Goal: Task Accomplishment & Management: Manage account settings

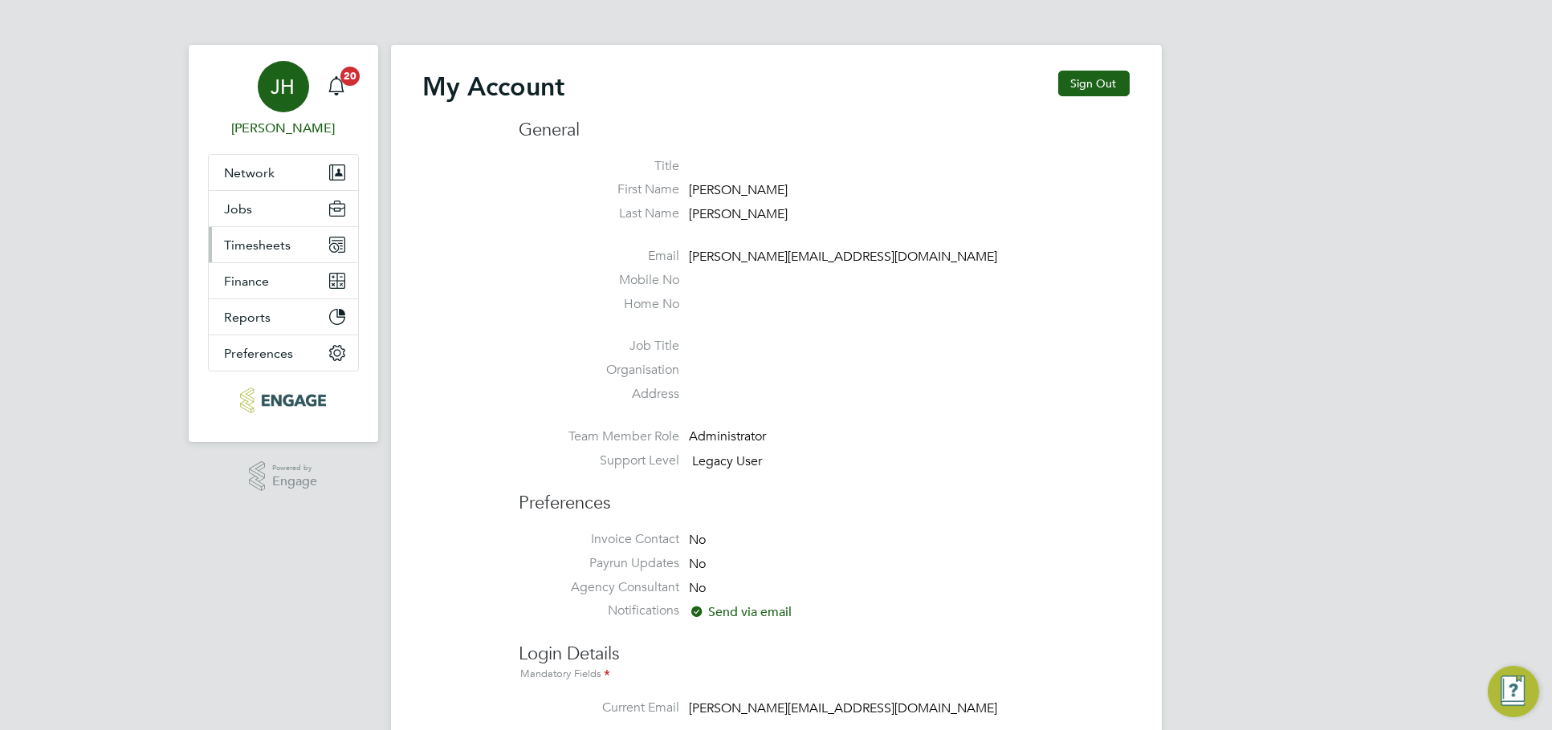
type input "jessica@pcrnet.co.uk"
click at [287, 252] on span "Timesheets" at bounding box center [258, 245] width 67 height 15
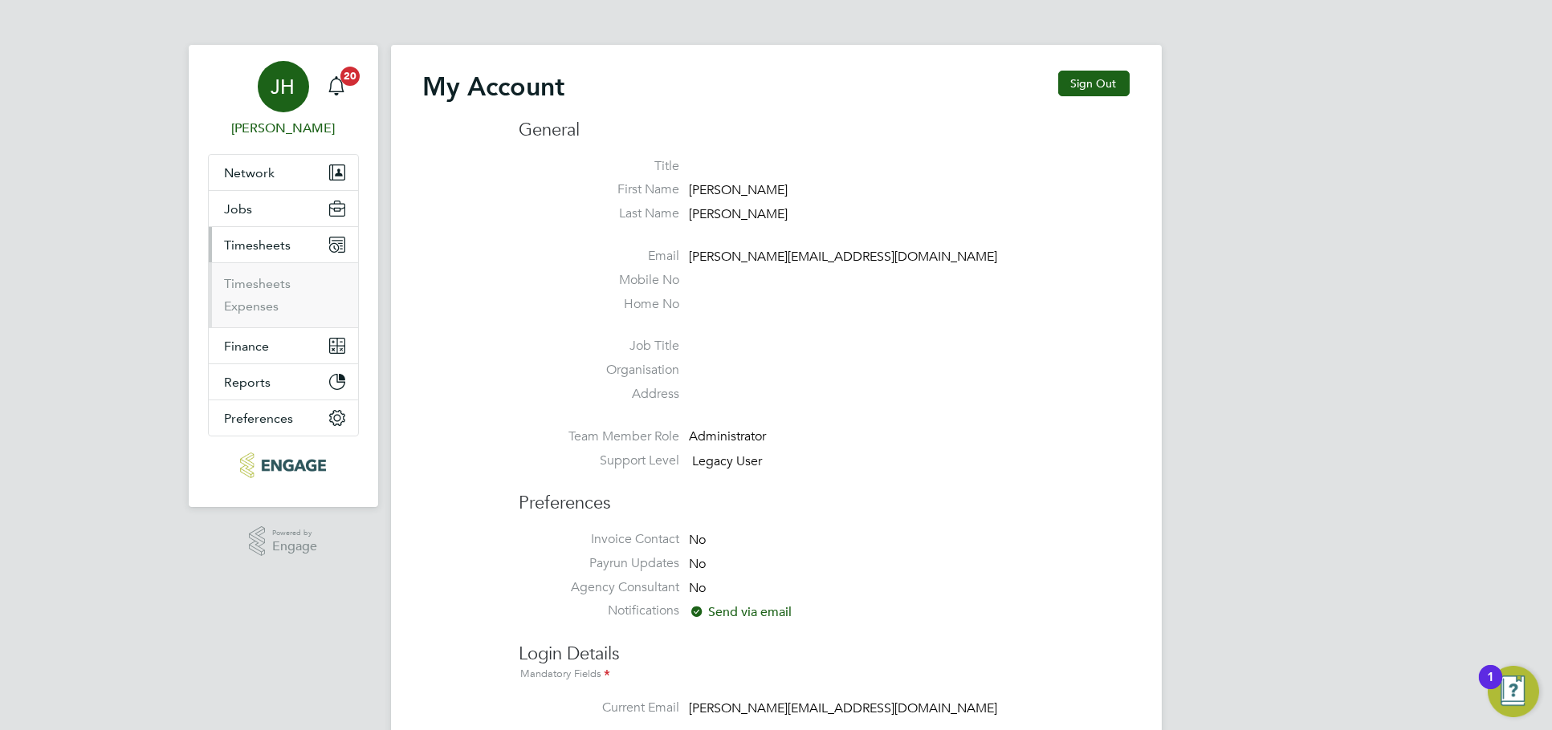
click at [258, 291] on li "Timesheets" at bounding box center [285, 287] width 120 height 22
click at [266, 281] on link "Timesheets" at bounding box center [258, 283] width 67 height 15
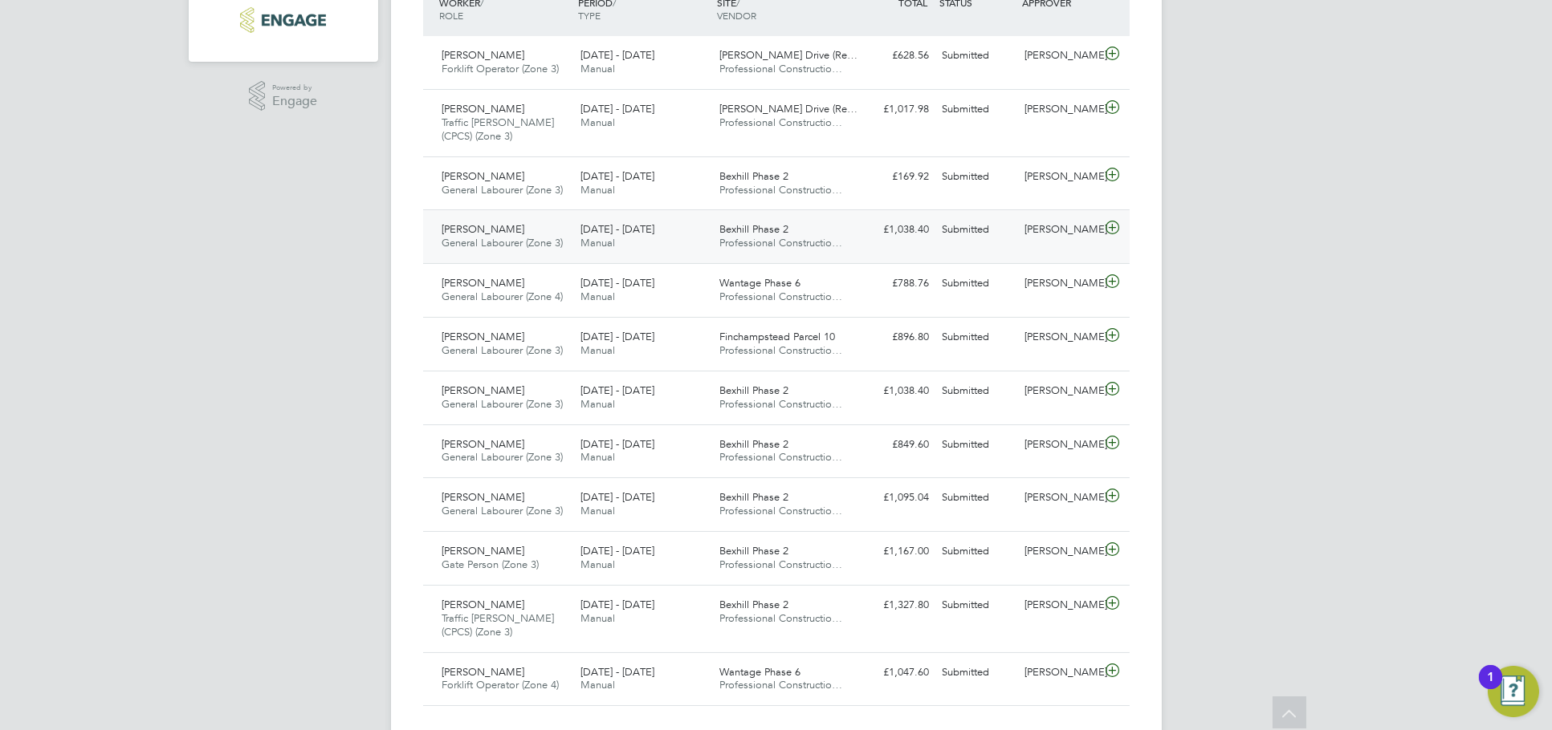
click at [1079, 241] on div "Kevin Shannon" at bounding box center [1059, 230] width 83 height 26
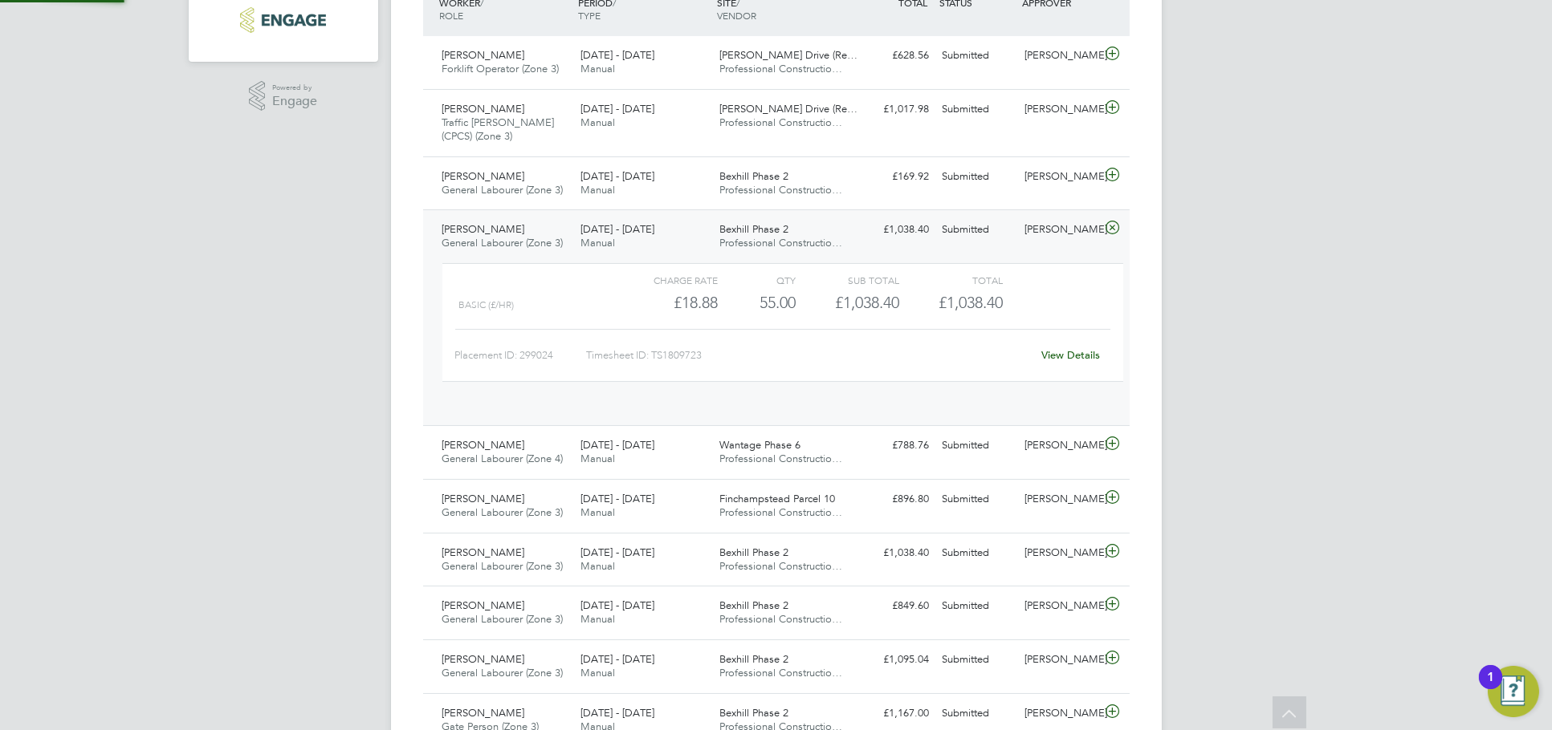
click at [1060, 354] on link "View Details" at bounding box center [1070, 355] width 59 height 14
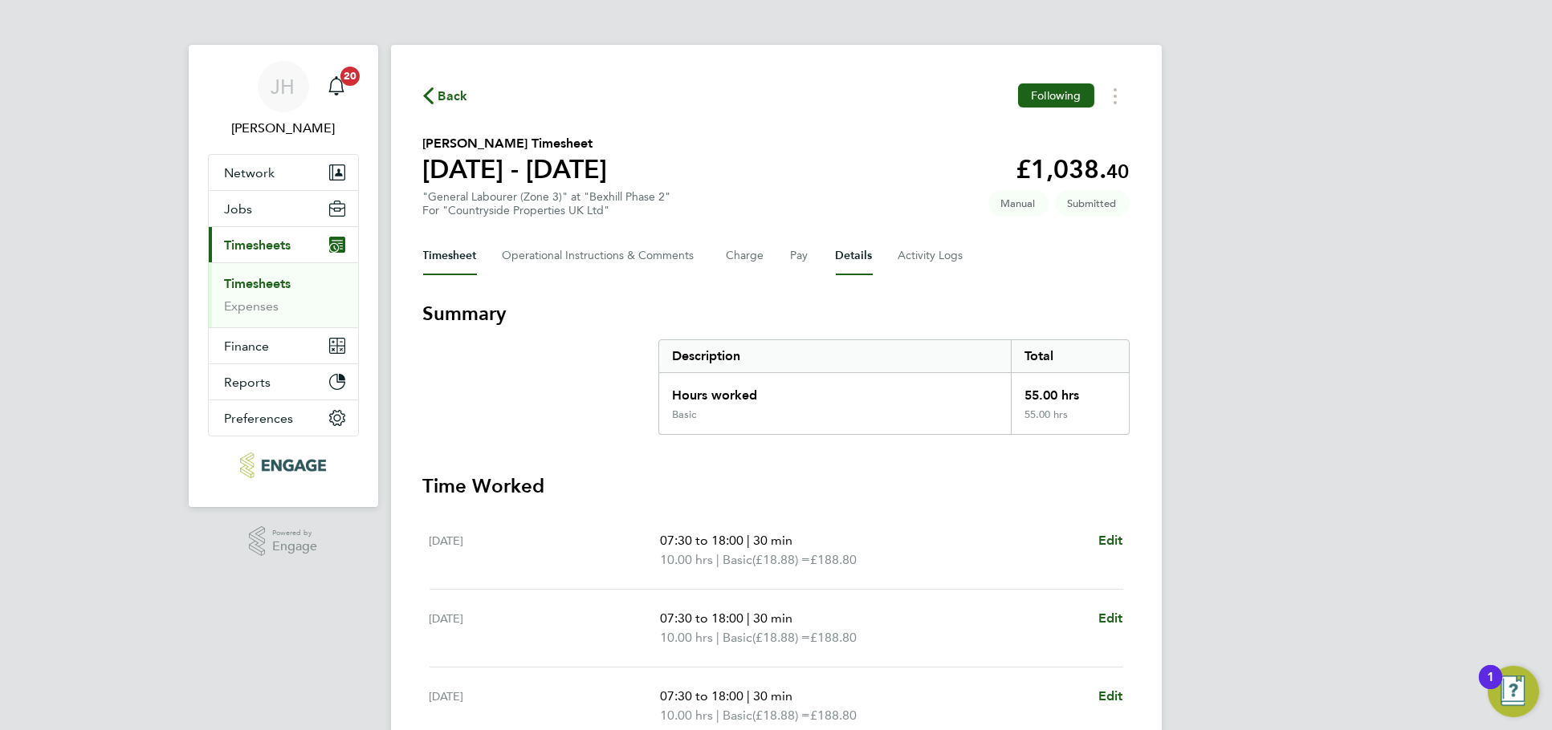
click at [856, 246] on button "Details" at bounding box center [854, 256] width 37 height 39
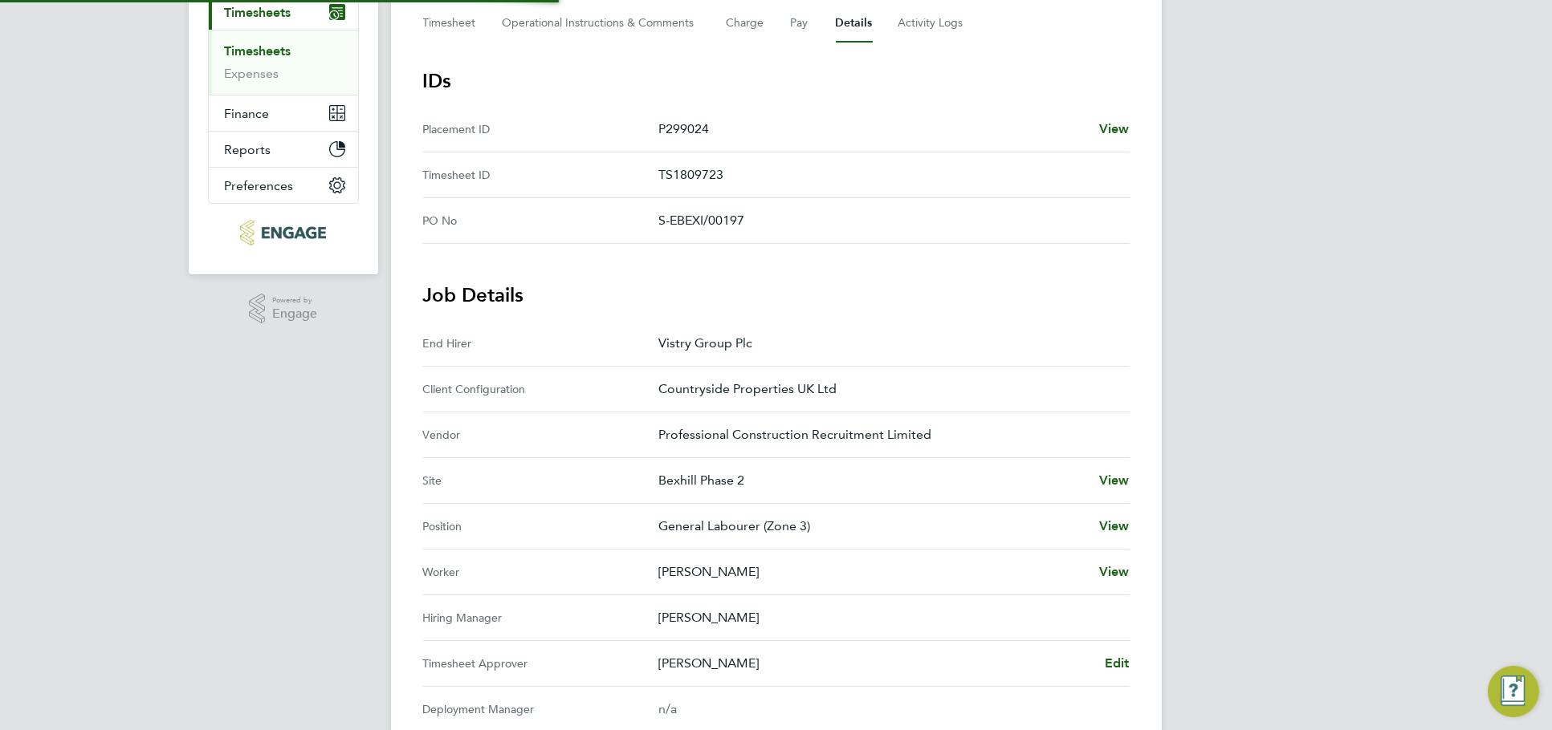
scroll to position [449, 0]
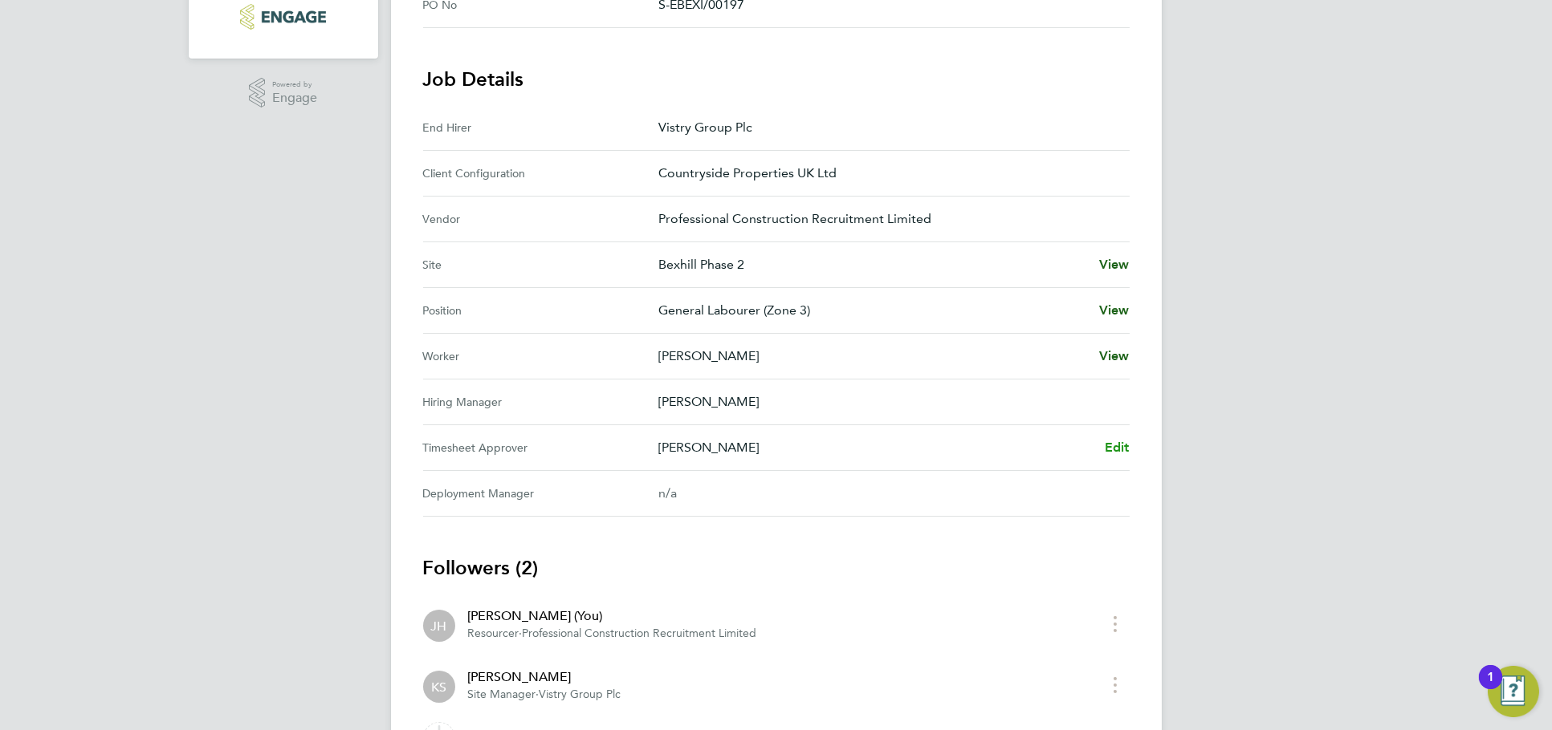
click at [1109, 440] on span "Edit" at bounding box center [1116, 447] width 25 height 15
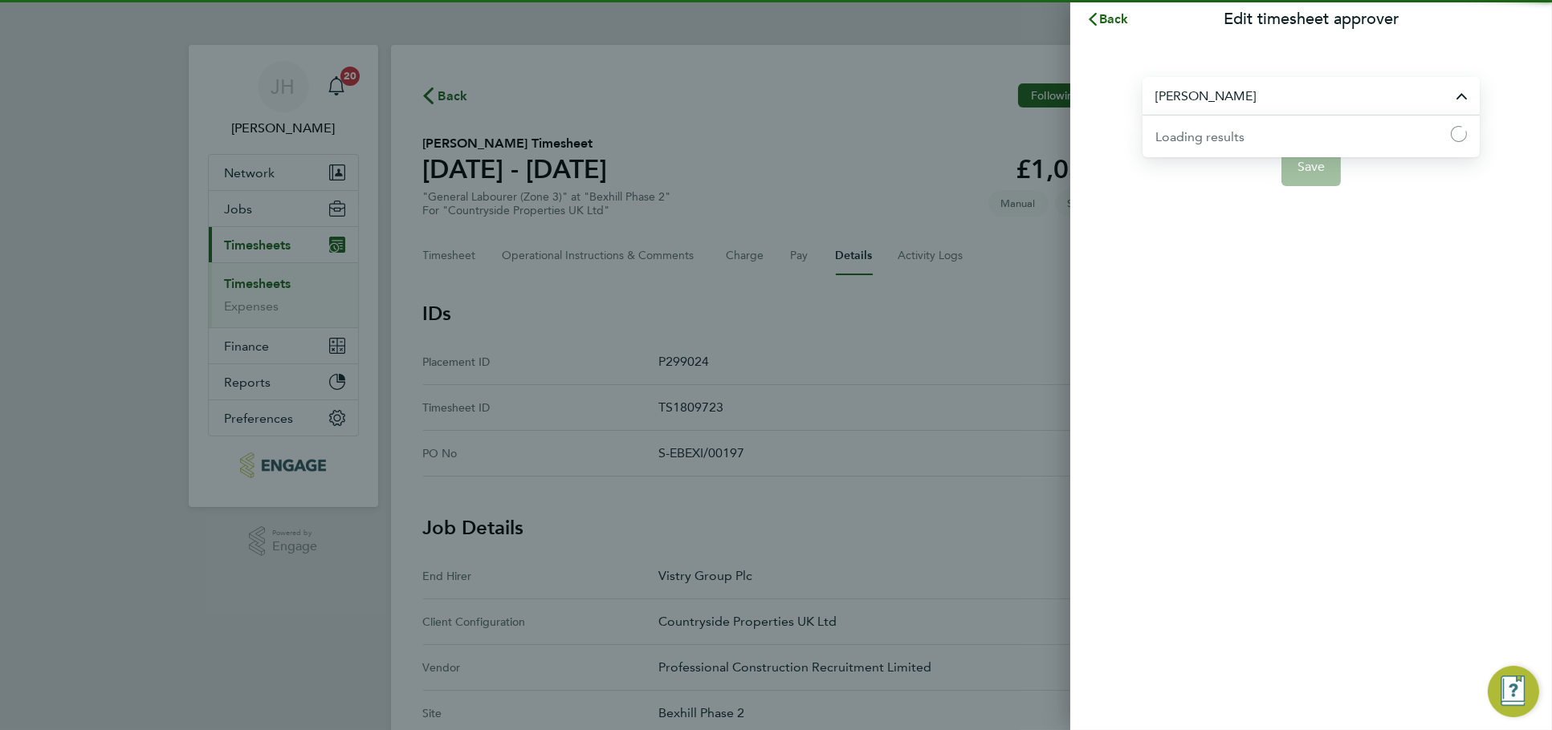
click at [1326, 85] on input "[PERSON_NAME]" at bounding box center [1310, 96] width 337 height 38
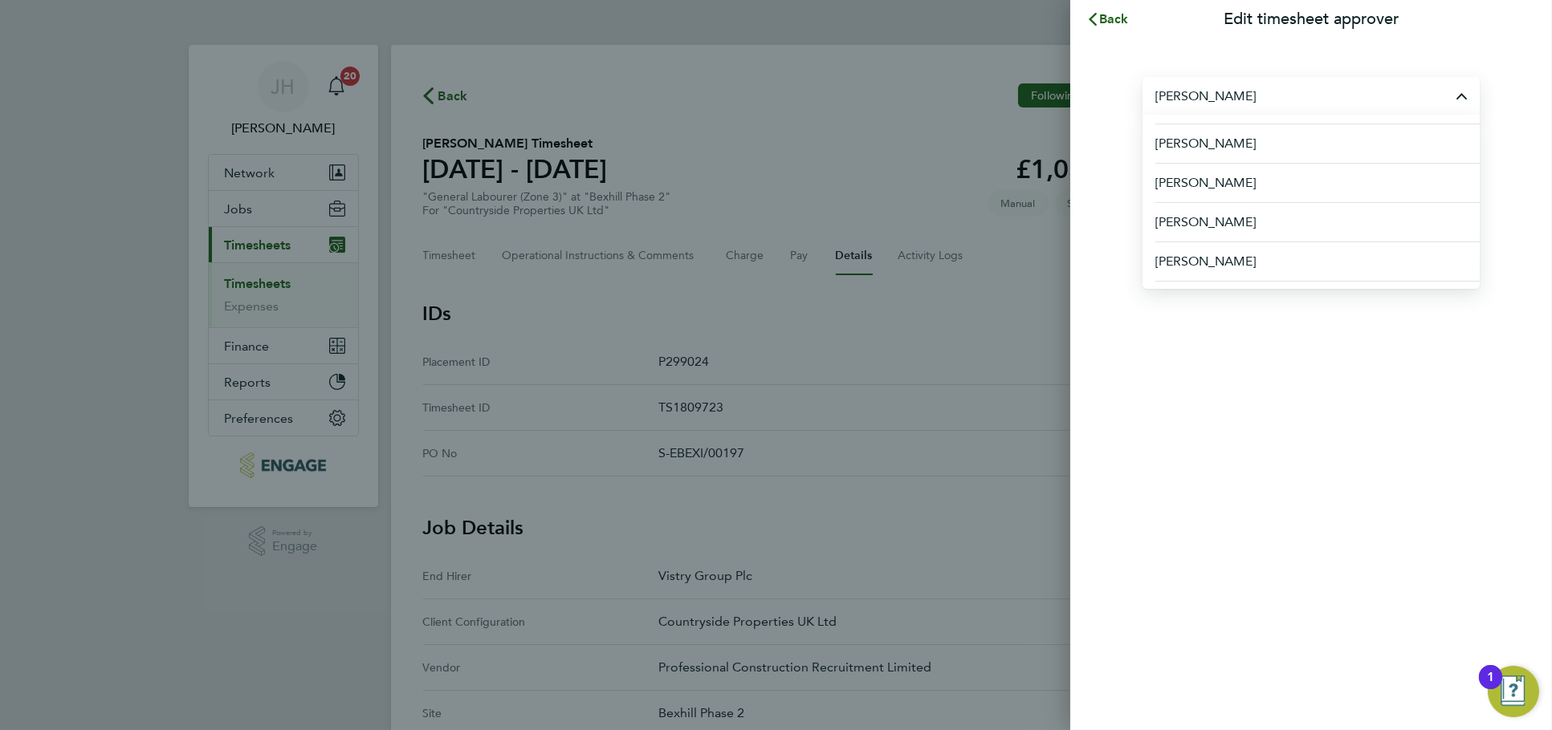
scroll to position [356, 0]
type input "john"
click at [1108, 27] on button "Back" at bounding box center [1107, 19] width 75 height 32
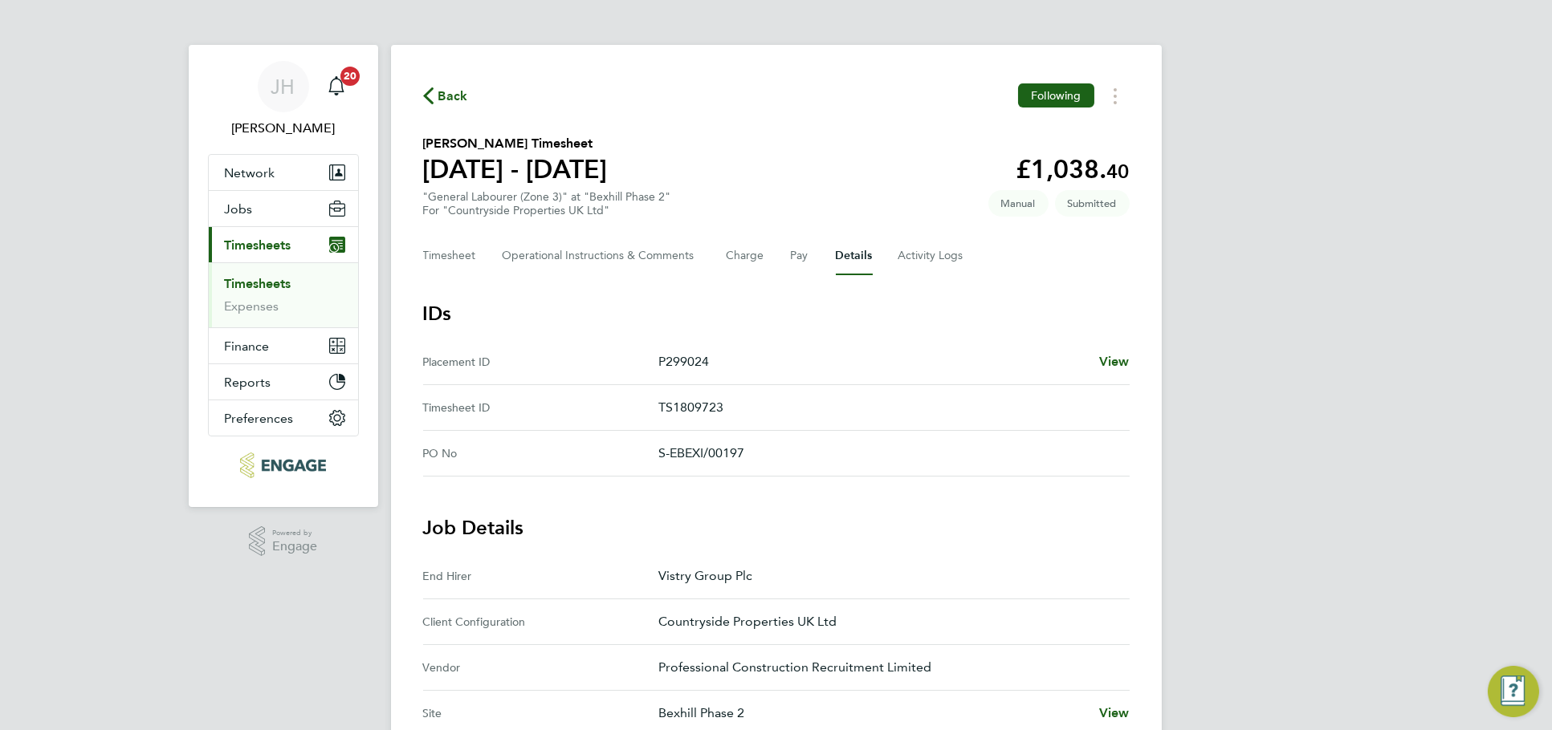
click at [881, 108] on div "Back Following" at bounding box center [776, 95] width 706 height 25
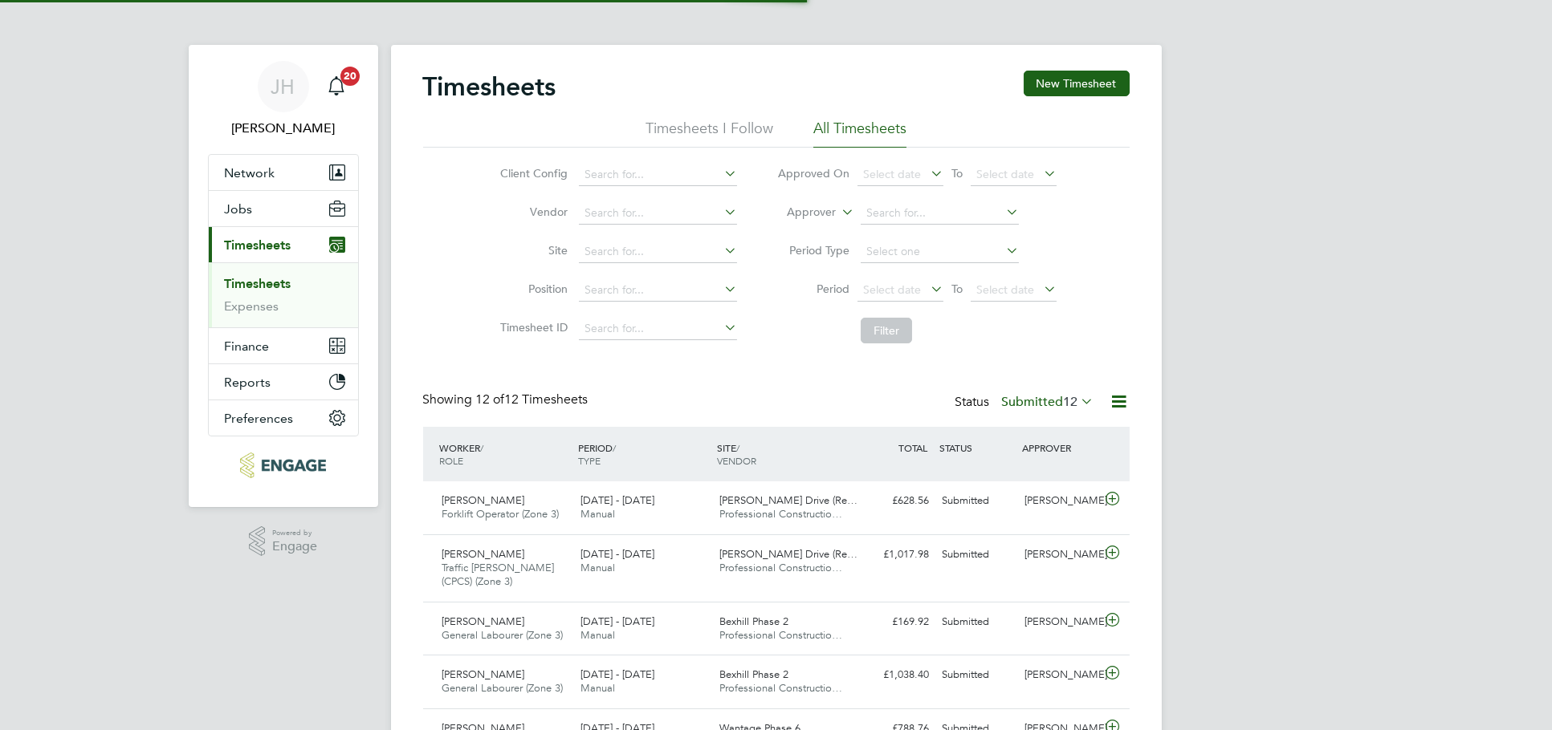
click at [1036, 402] on label "Submitted 12" at bounding box center [1048, 402] width 92 height 16
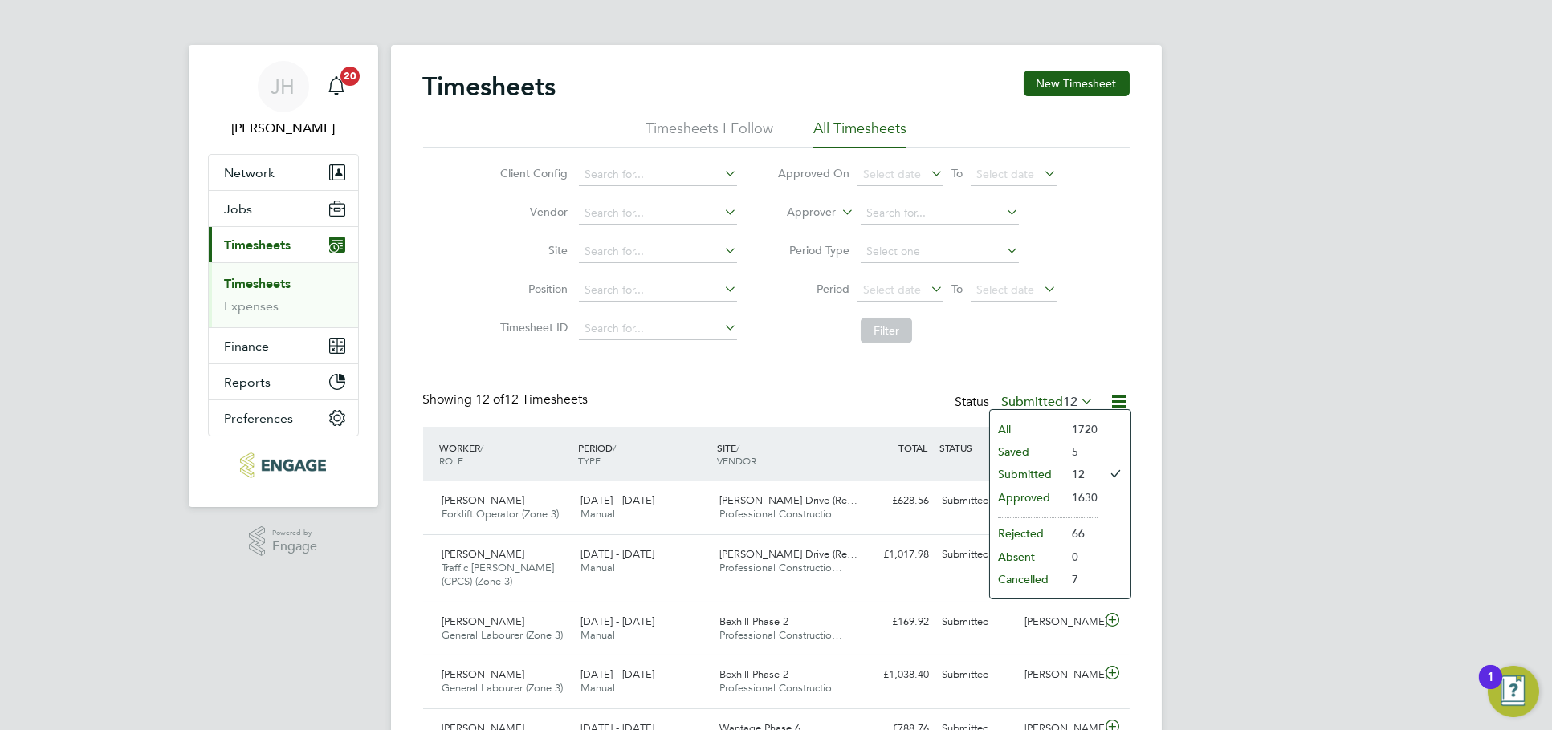
click at [1055, 502] on li "Approved" at bounding box center [1027, 497] width 74 height 22
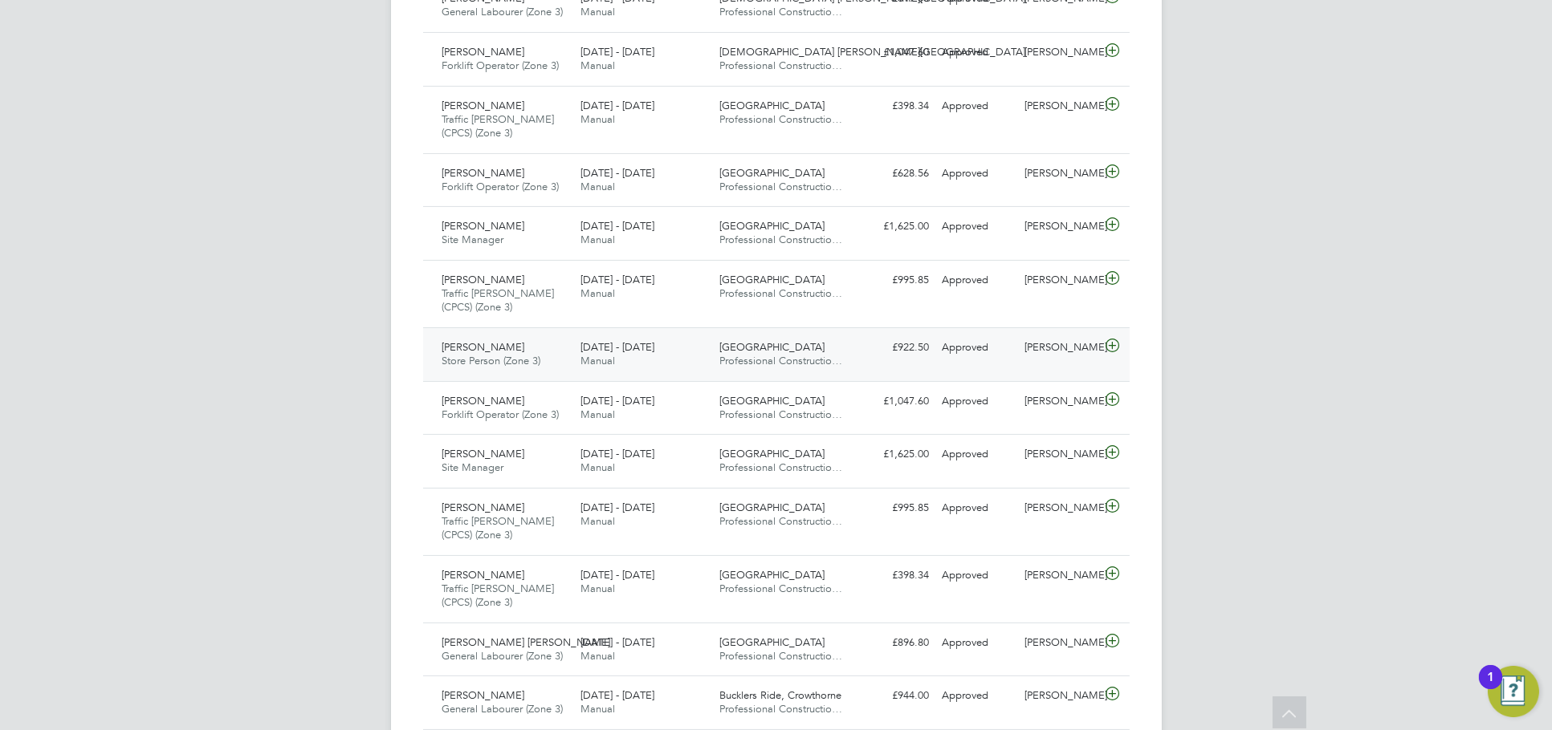
click at [1060, 353] on div "Nick O'Shea" at bounding box center [1059, 348] width 83 height 26
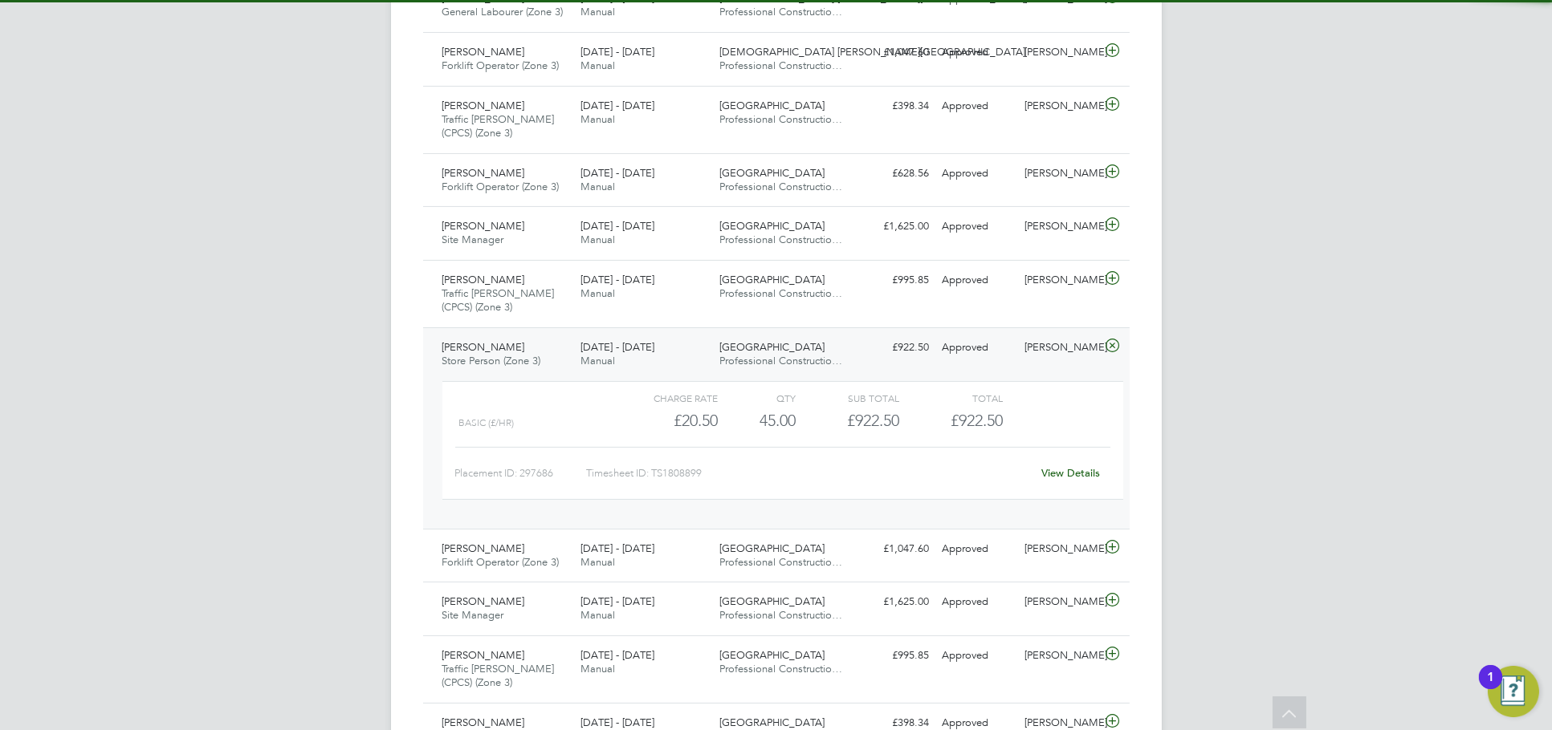
click at [1072, 476] on link "View Details" at bounding box center [1070, 473] width 59 height 14
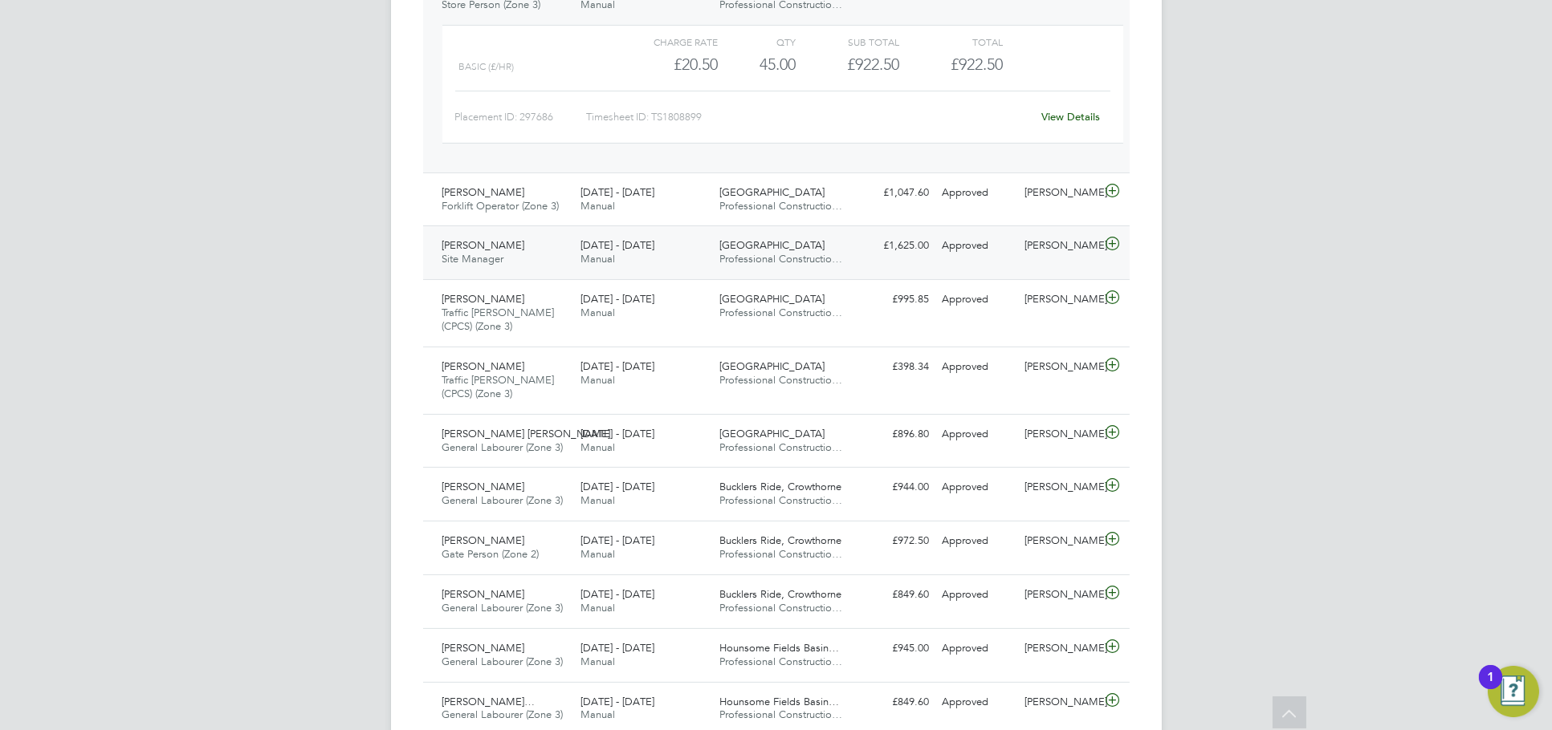
click at [1066, 246] on div "Nick O'Shea" at bounding box center [1059, 246] width 83 height 26
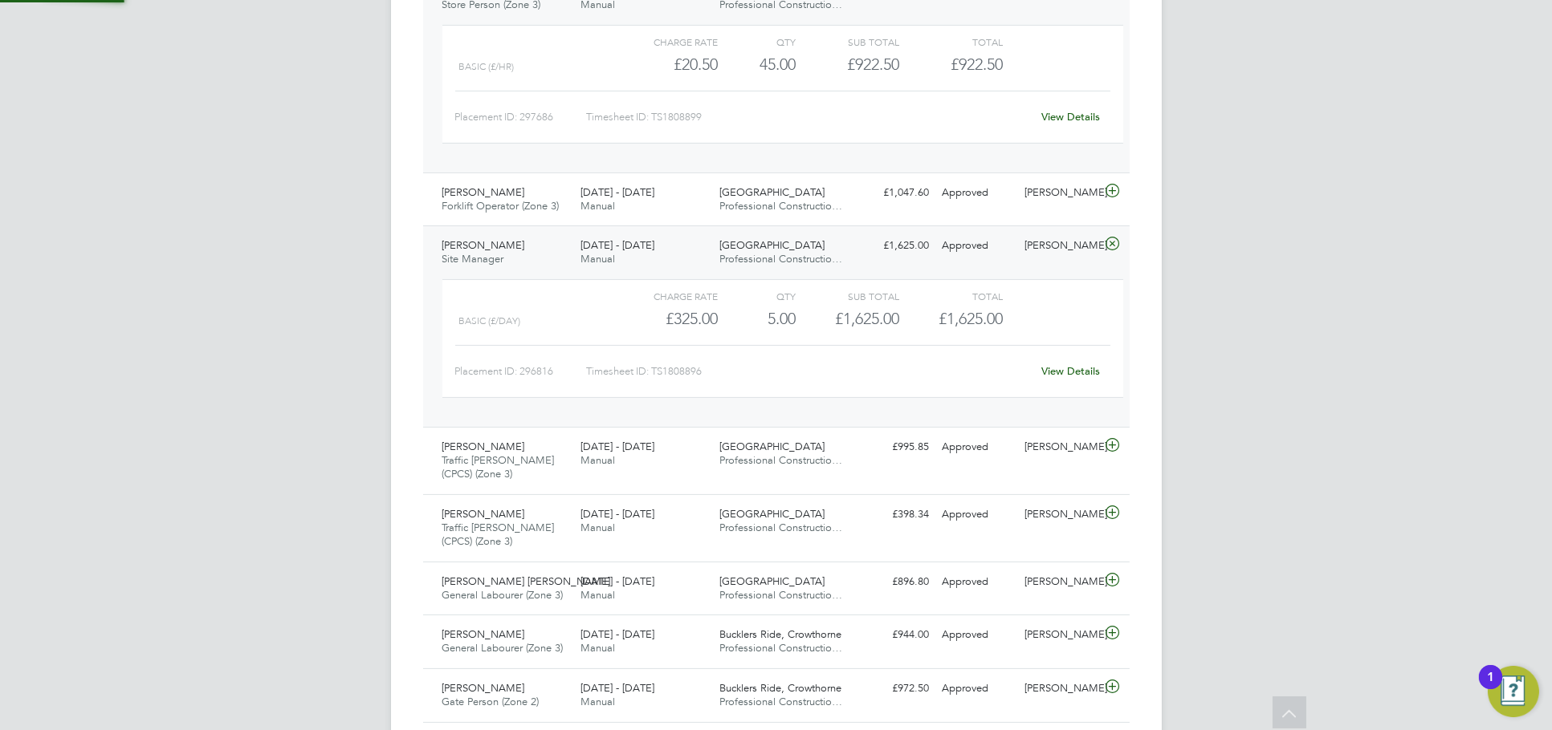
click at [1070, 367] on link "View Details" at bounding box center [1070, 371] width 59 height 14
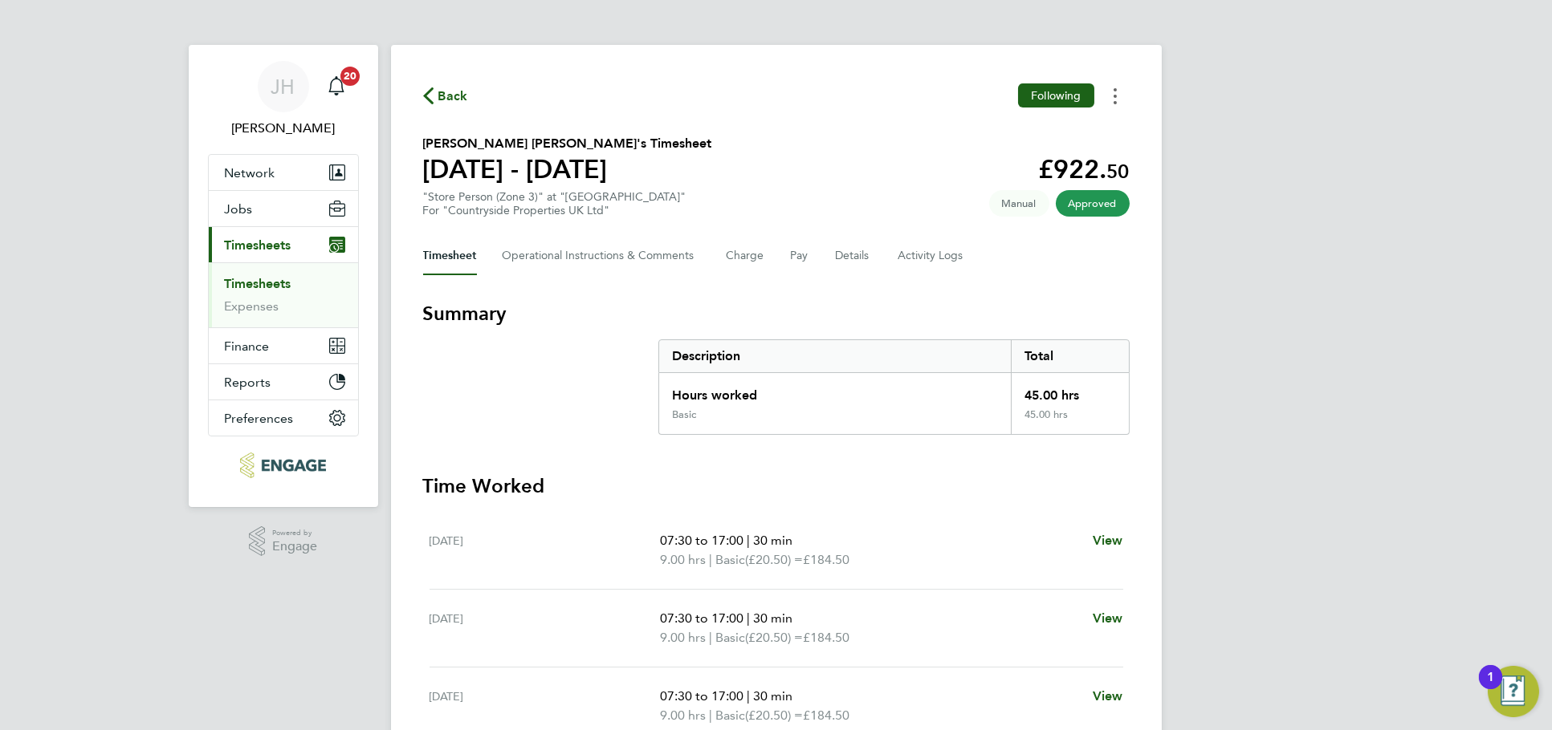
click at [1122, 84] on button "Timesheets Menu" at bounding box center [1114, 95] width 29 height 25
click at [1051, 145] on link "Download timesheet" at bounding box center [1033, 132] width 193 height 32
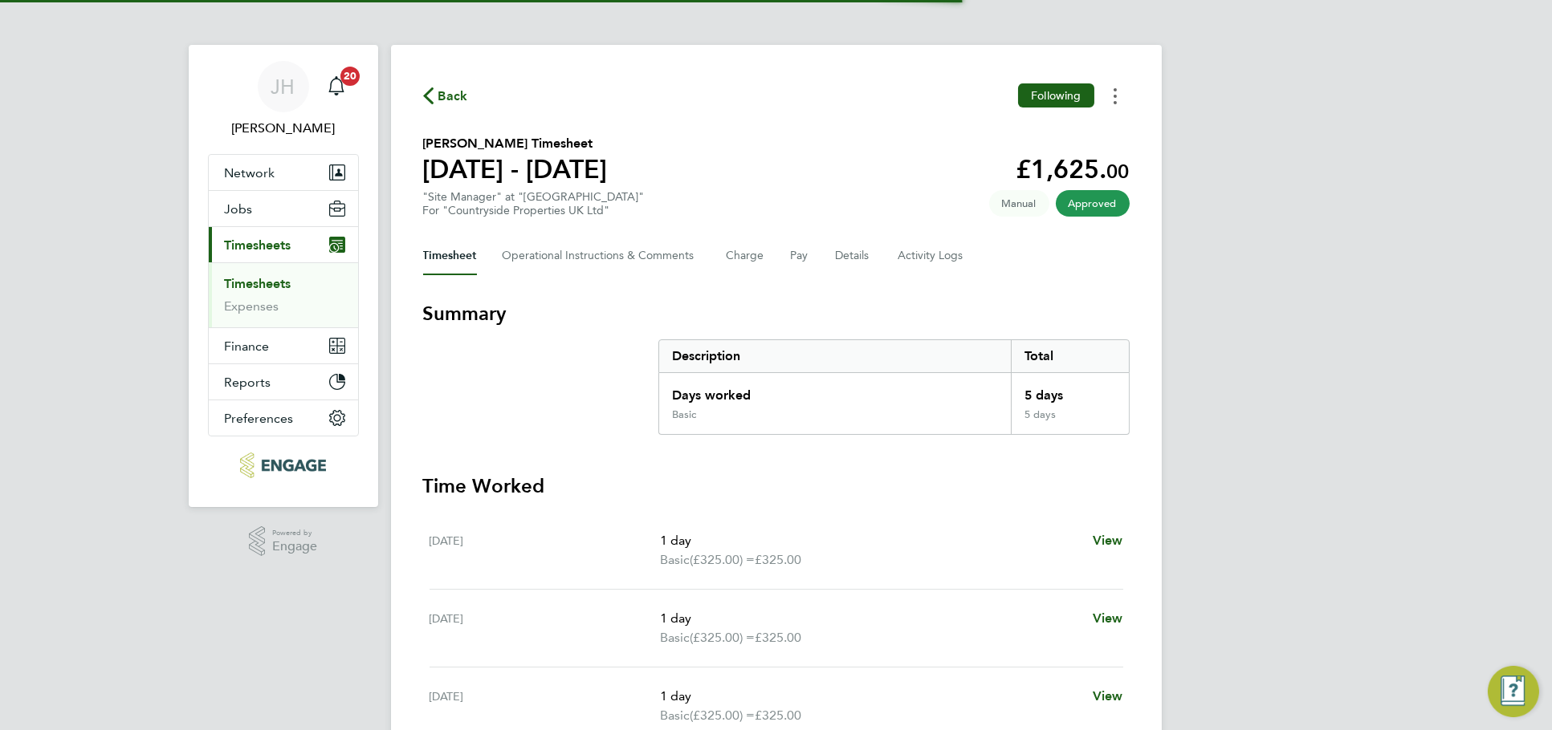
click at [1113, 91] on icon "Timesheets Menu" at bounding box center [1114, 96] width 3 height 16
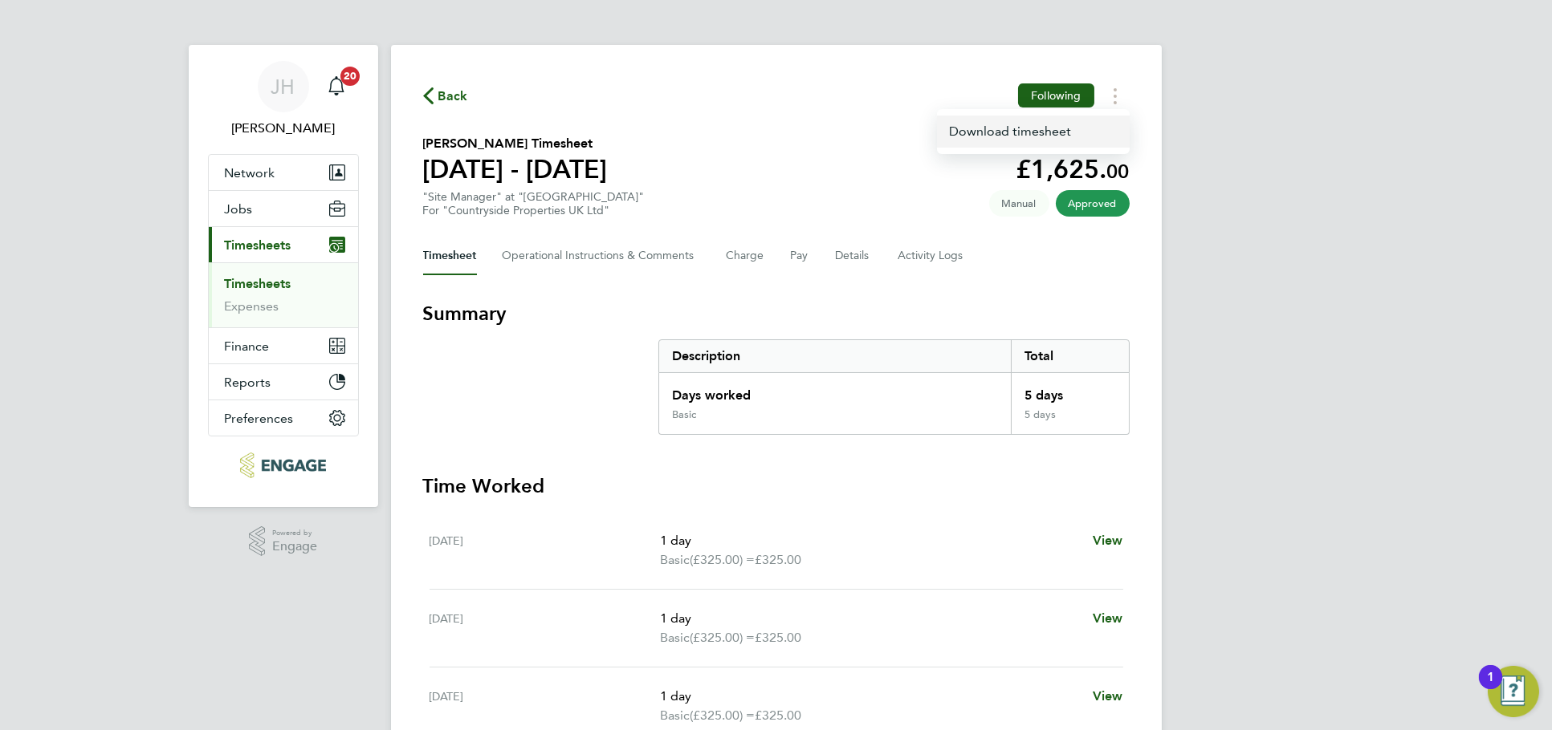
click at [1064, 128] on link "Download timesheet" at bounding box center [1033, 132] width 193 height 32
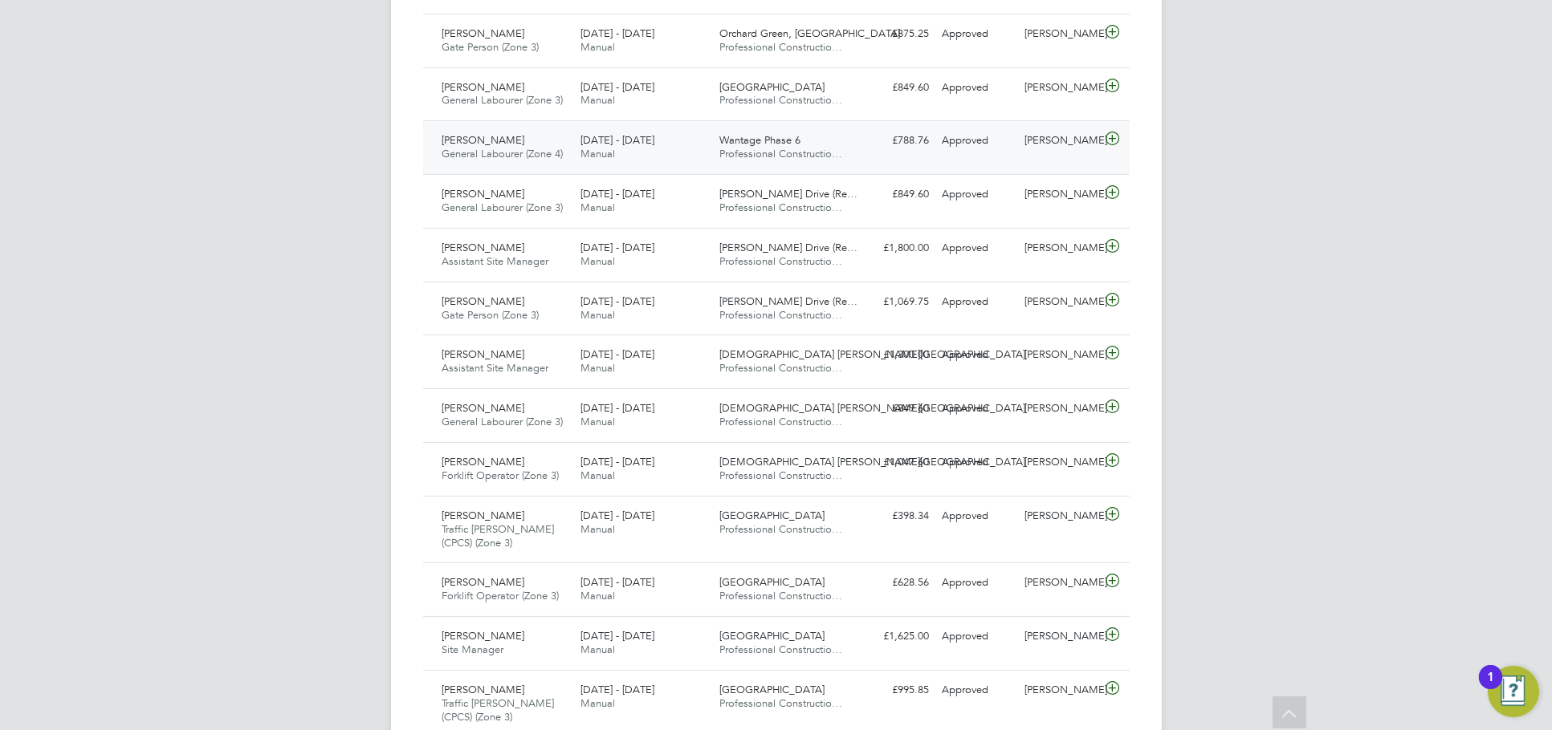
click at [1050, 152] on div "Liam Jones" at bounding box center [1059, 141] width 83 height 26
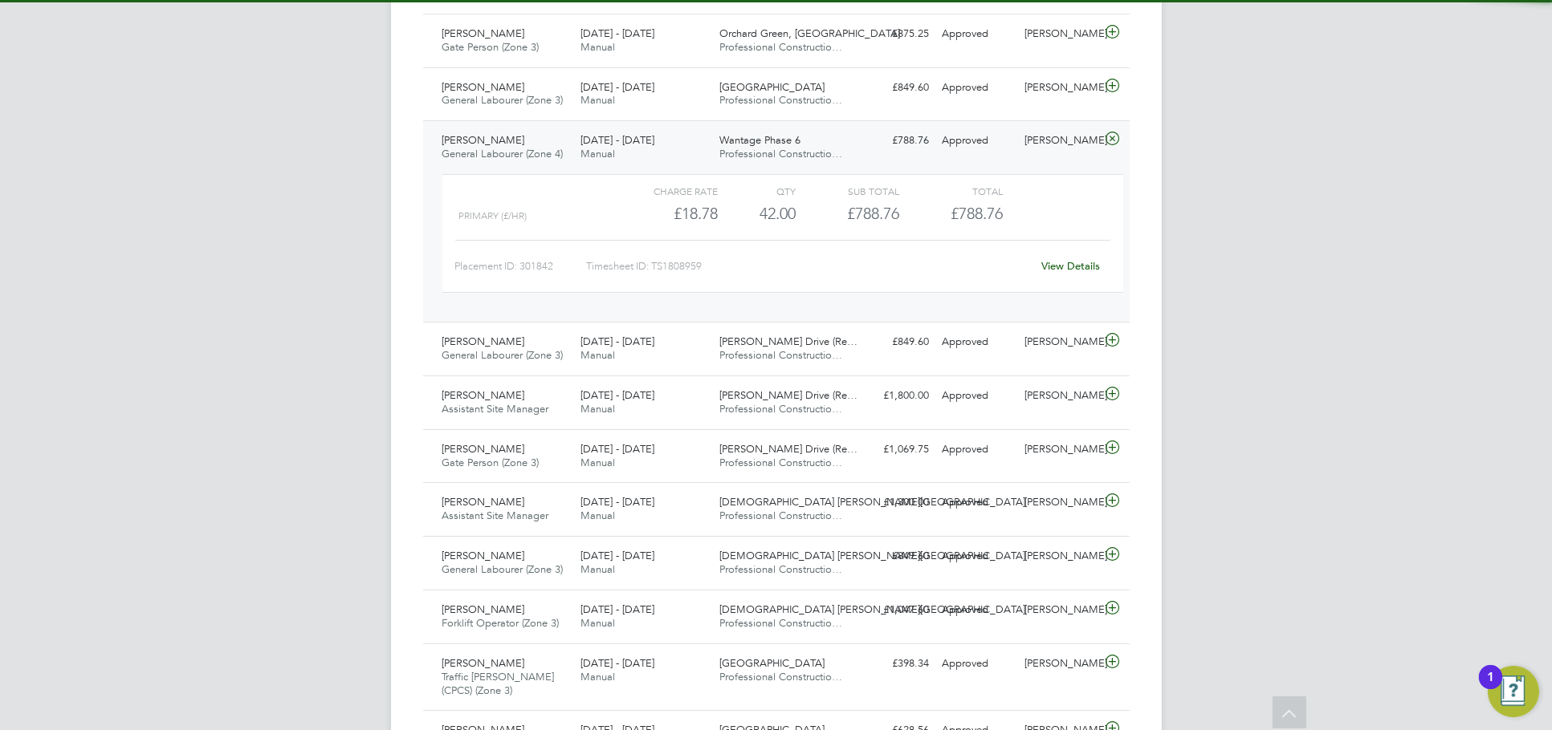
click at [1083, 266] on link "View Details" at bounding box center [1070, 266] width 59 height 14
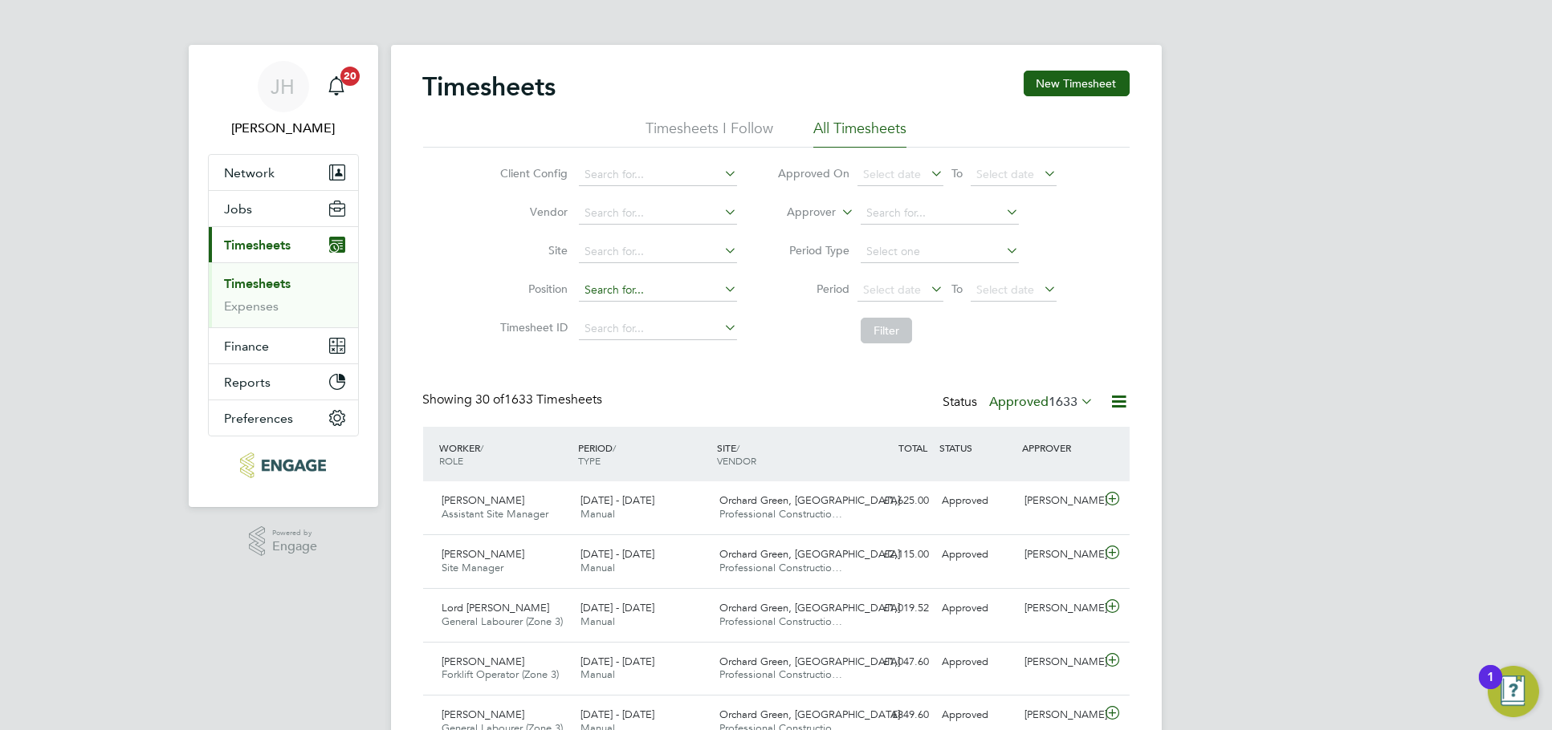
click at [651, 294] on input at bounding box center [658, 290] width 158 height 22
type input "wantage"
click at [634, 263] on li "Site" at bounding box center [616, 252] width 282 height 39
click at [649, 252] on input at bounding box center [658, 252] width 158 height 22
click at [631, 273] on li "Wantage Phase 6" at bounding box center [658, 273] width 160 height 22
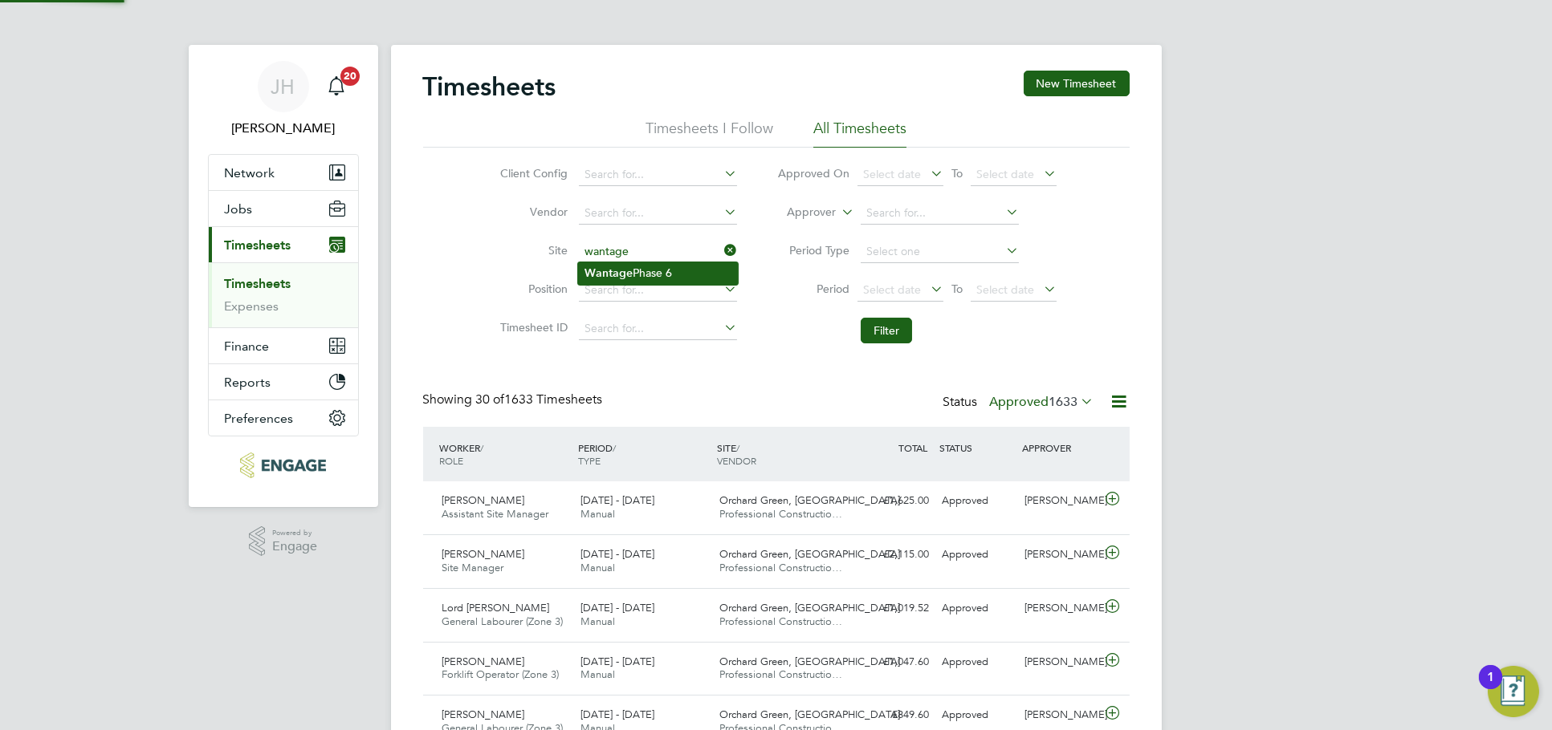
type input "Wantage Phase 6"
click at [900, 324] on button "Filter" at bounding box center [885, 331] width 51 height 26
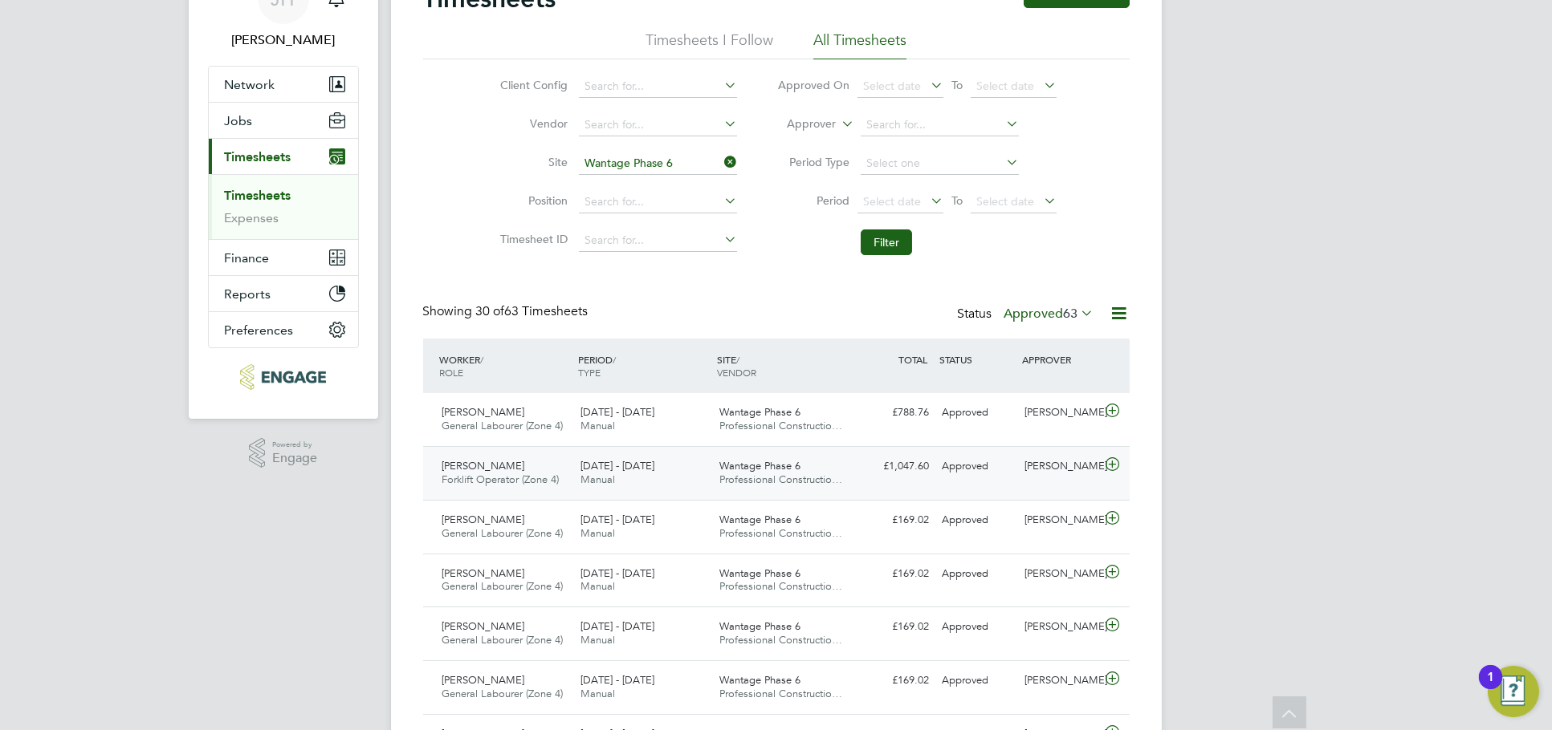
click at [1052, 478] on div "[PERSON_NAME]" at bounding box center [1059, 467] width 83 height 26
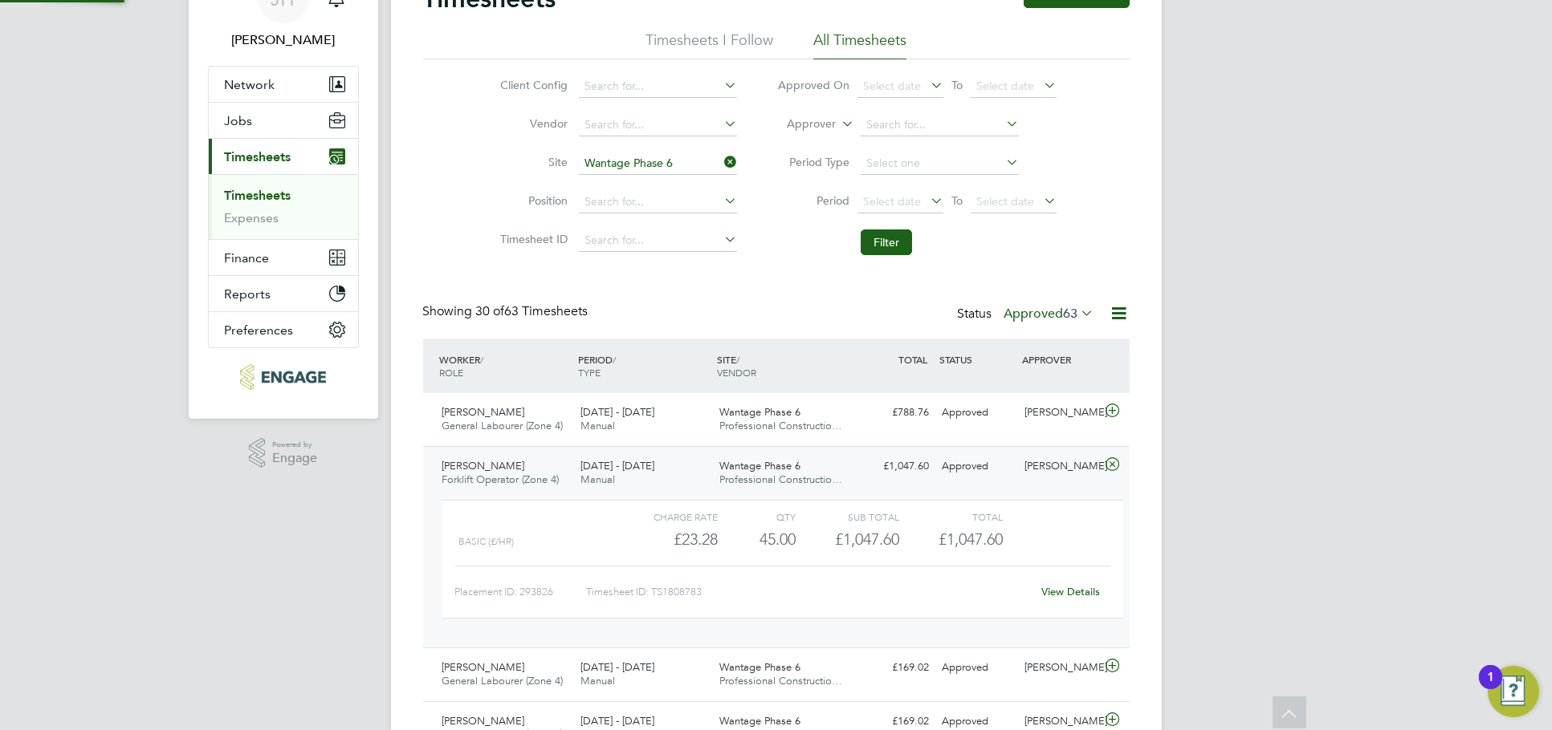
click at [1071, 586] on link "View Details" at bounding box center [1070, 592] width 59 height 14
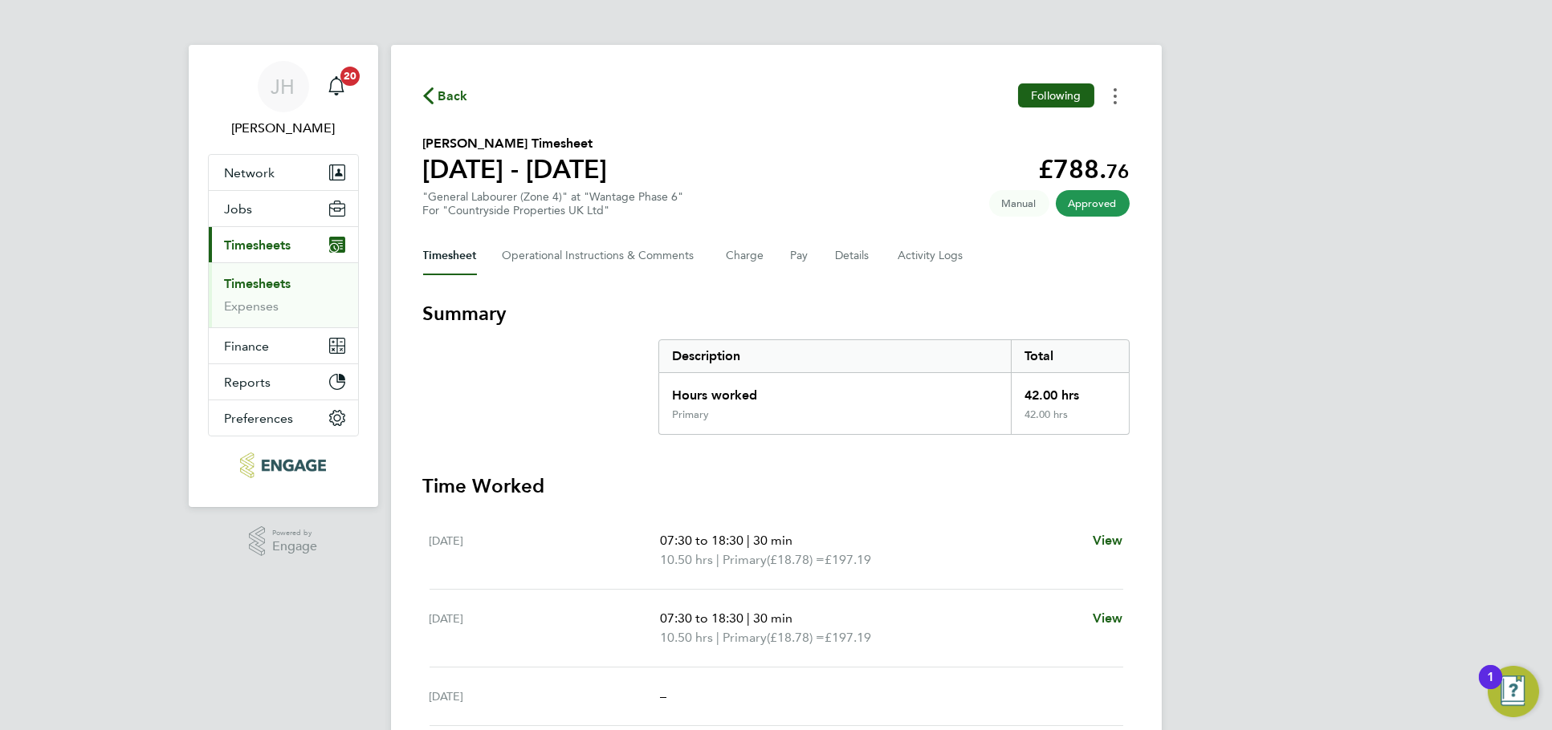
click at [1119, 101] on button "Timesheets Menu" at bounding box center [1114, 95] width 29 height 25
click at [1084, 124] on link "Download timesheet" at bounding box center [1033, 132] width 193 height 32
click at [1117, 92] on button "Timesheets Menu" at bounding box center [1114, 95] width 29 height 25
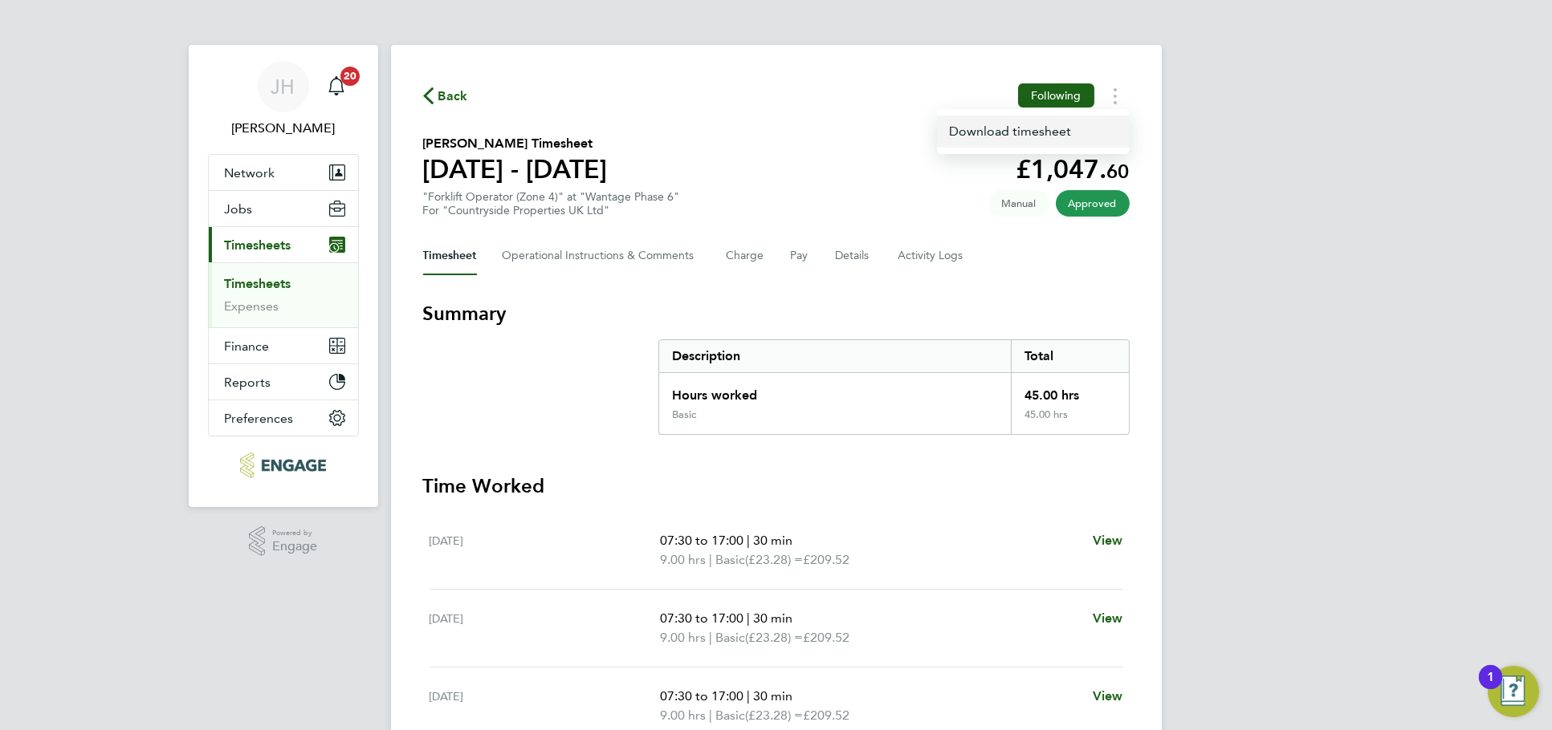
click at [1064, 137] on link "Download timesheet" at bounding box center [1033, 132] width 193 height 32
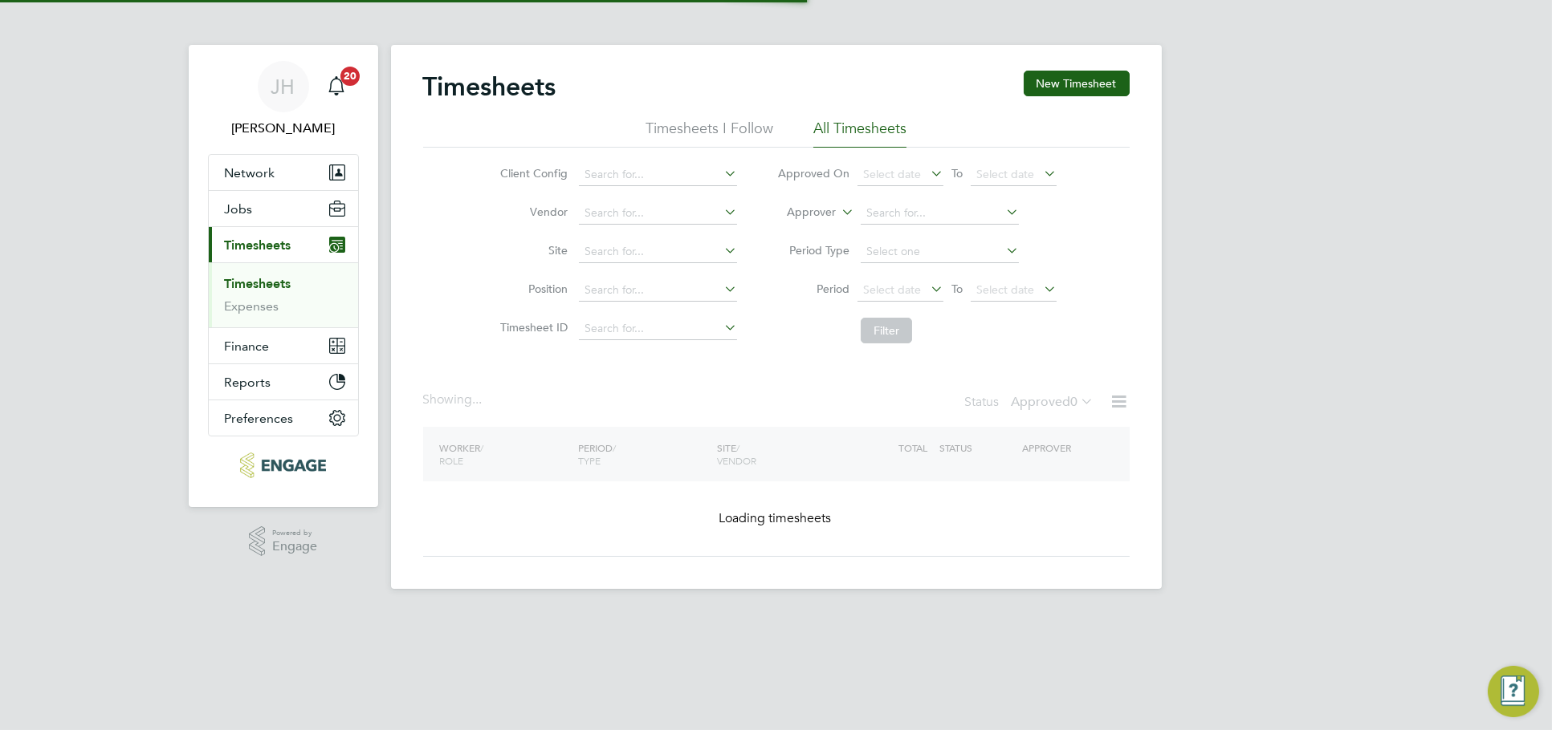
click at [1201, 472] on div "[PERSON_NAME] Notifications 20 Applications: Network Team Members Businesses Si…" at bounding box center [776, 307] width 1552 height 615
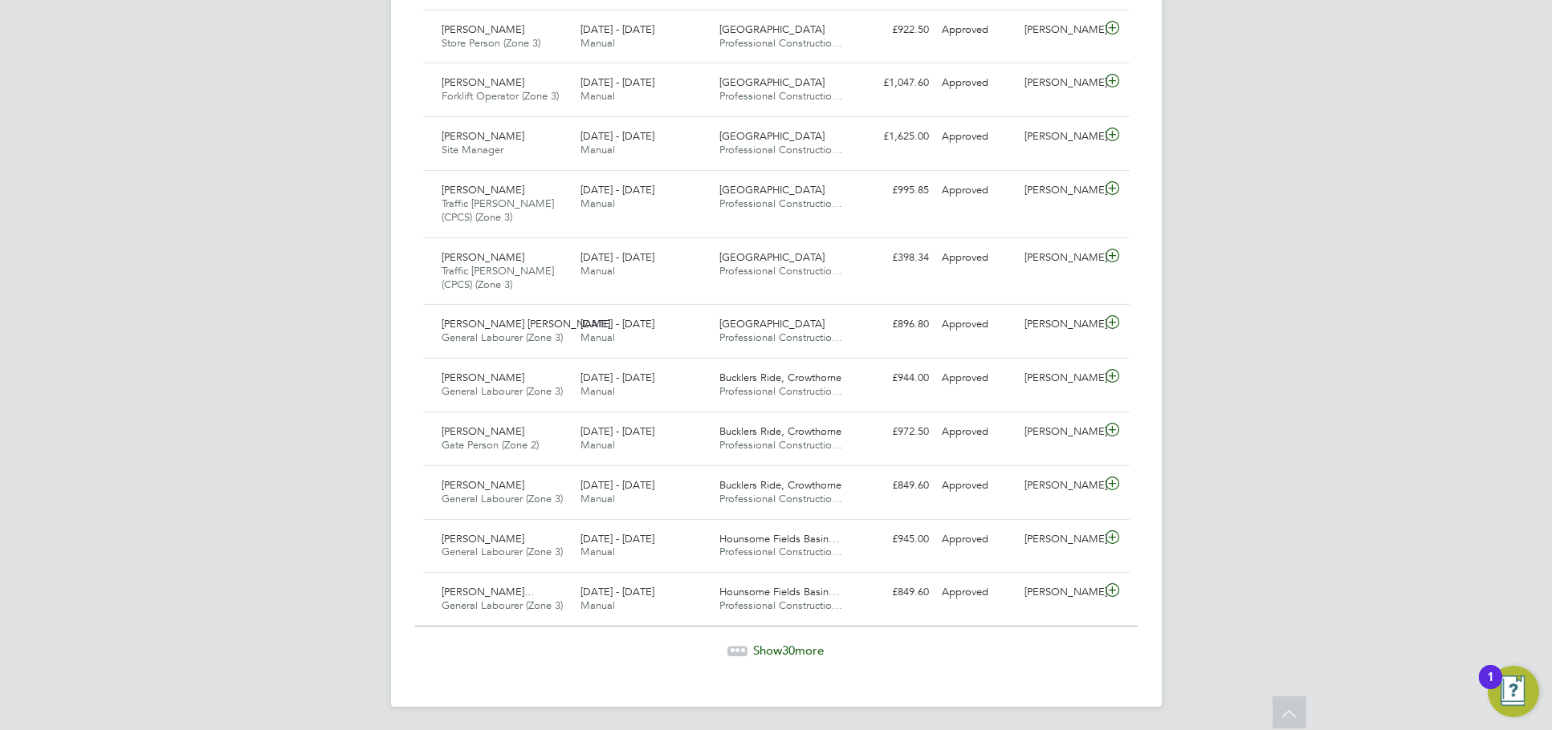
click at [793, 645] on span "30" at bounding box center [789, 650] width 13 height 15
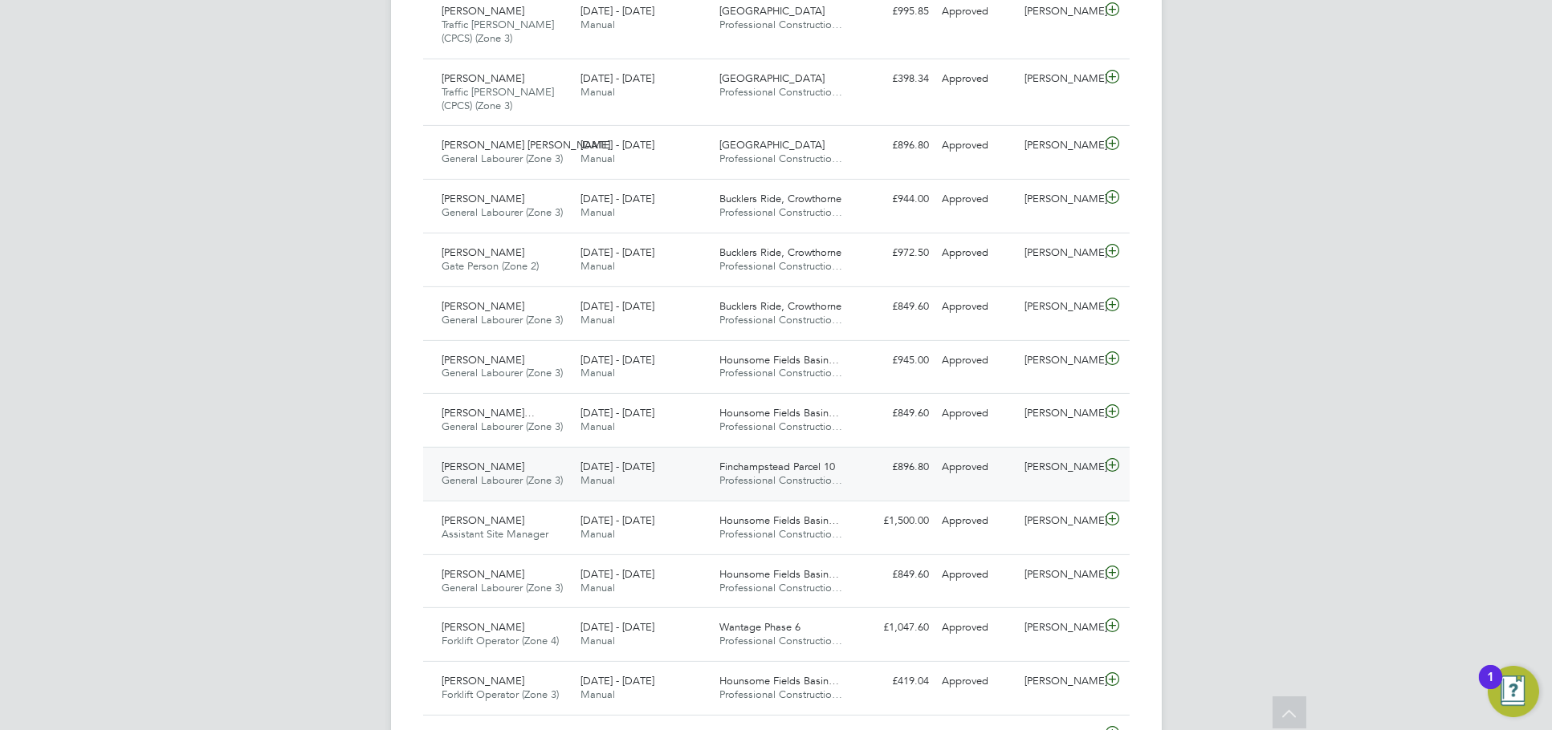
click at [1068, 479] on div "Sam Lester" at bounding box center [1059, 467] width 83 height 26
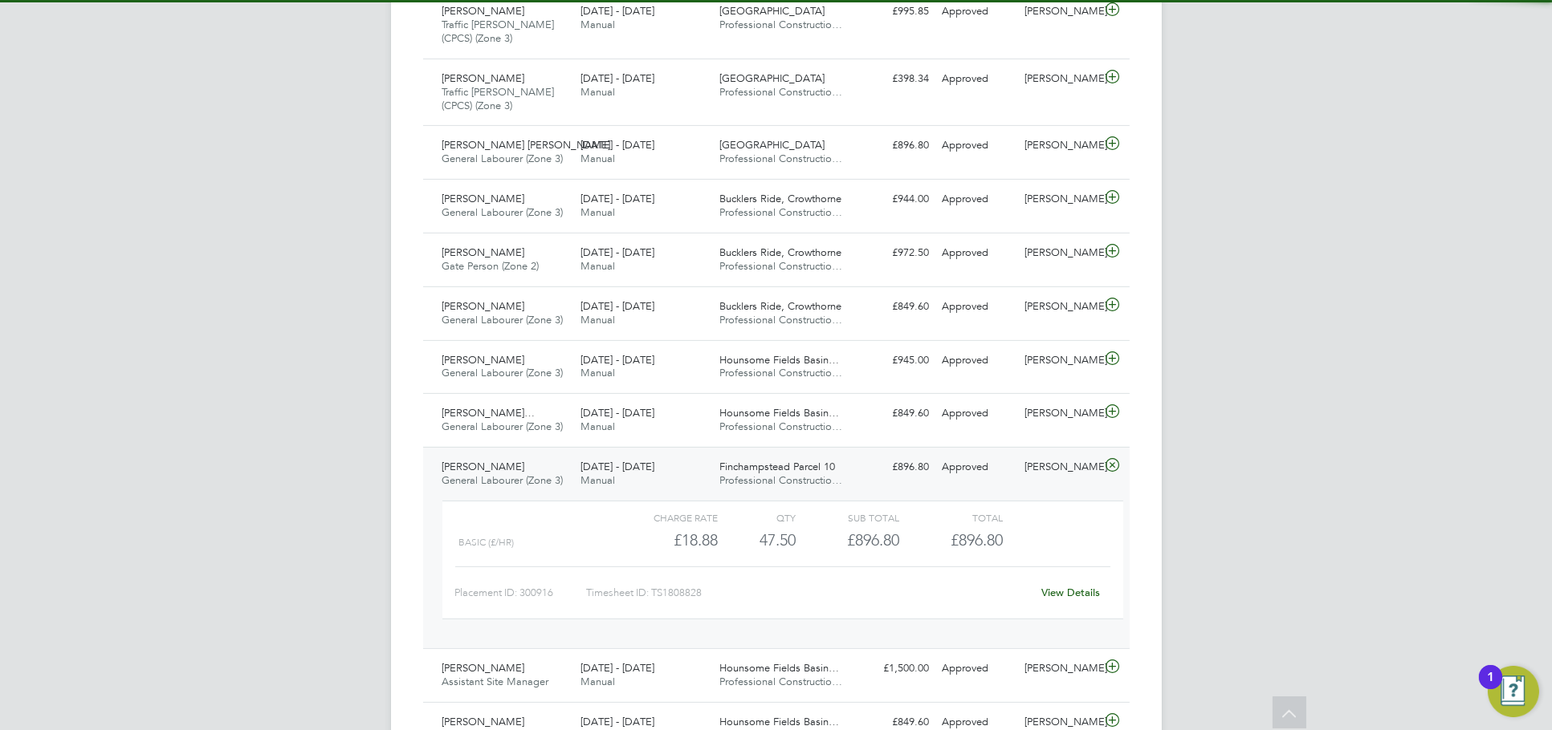
click at [1081, 592] on link "View Details" at bounding box center [1070, 593] width 59 height 14
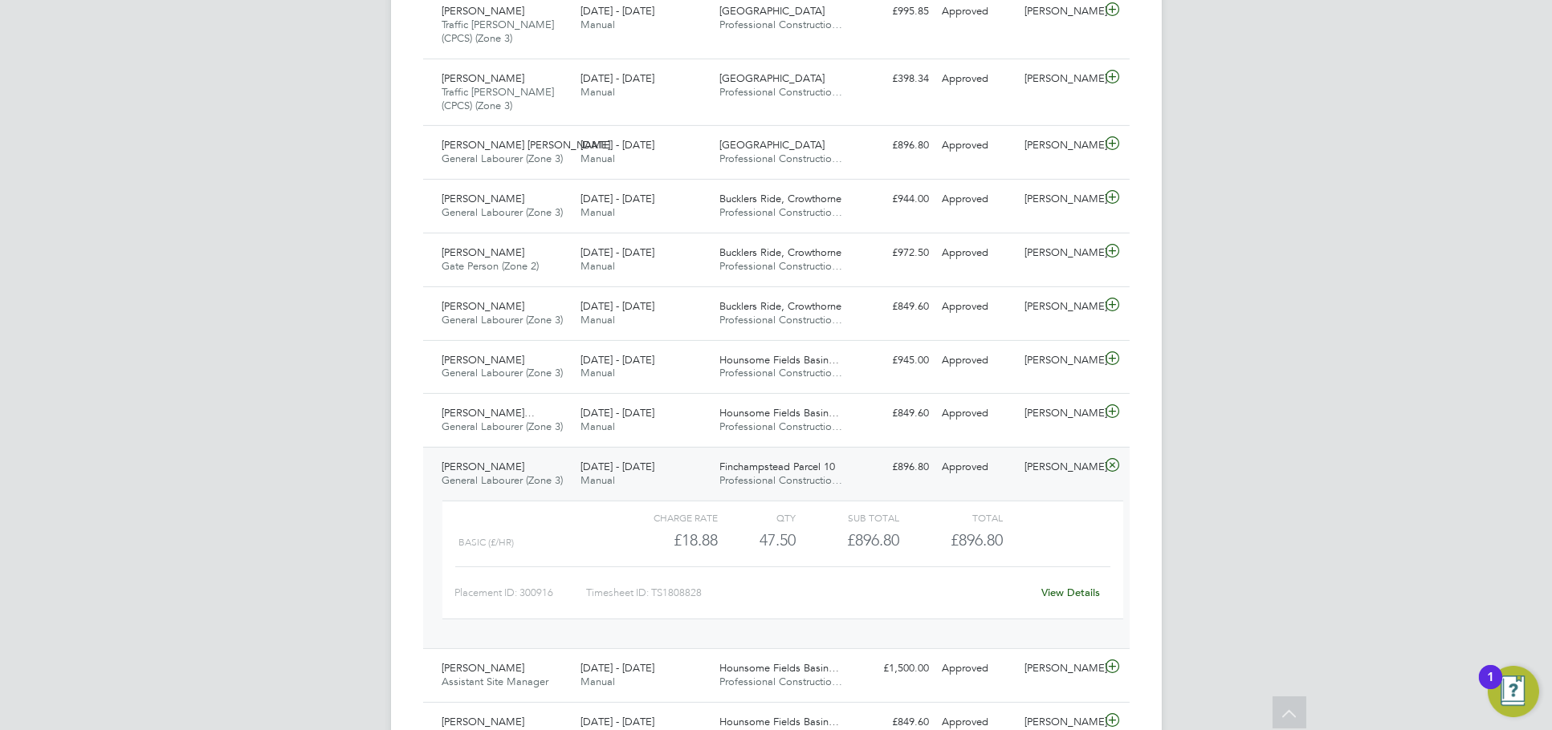
click at [1186, 289] on div "JH Jess Hogan Notifications 20 Applications: Network Team Members Businesses Si…" at bounding box center [776, 306] width 1552 height 4033
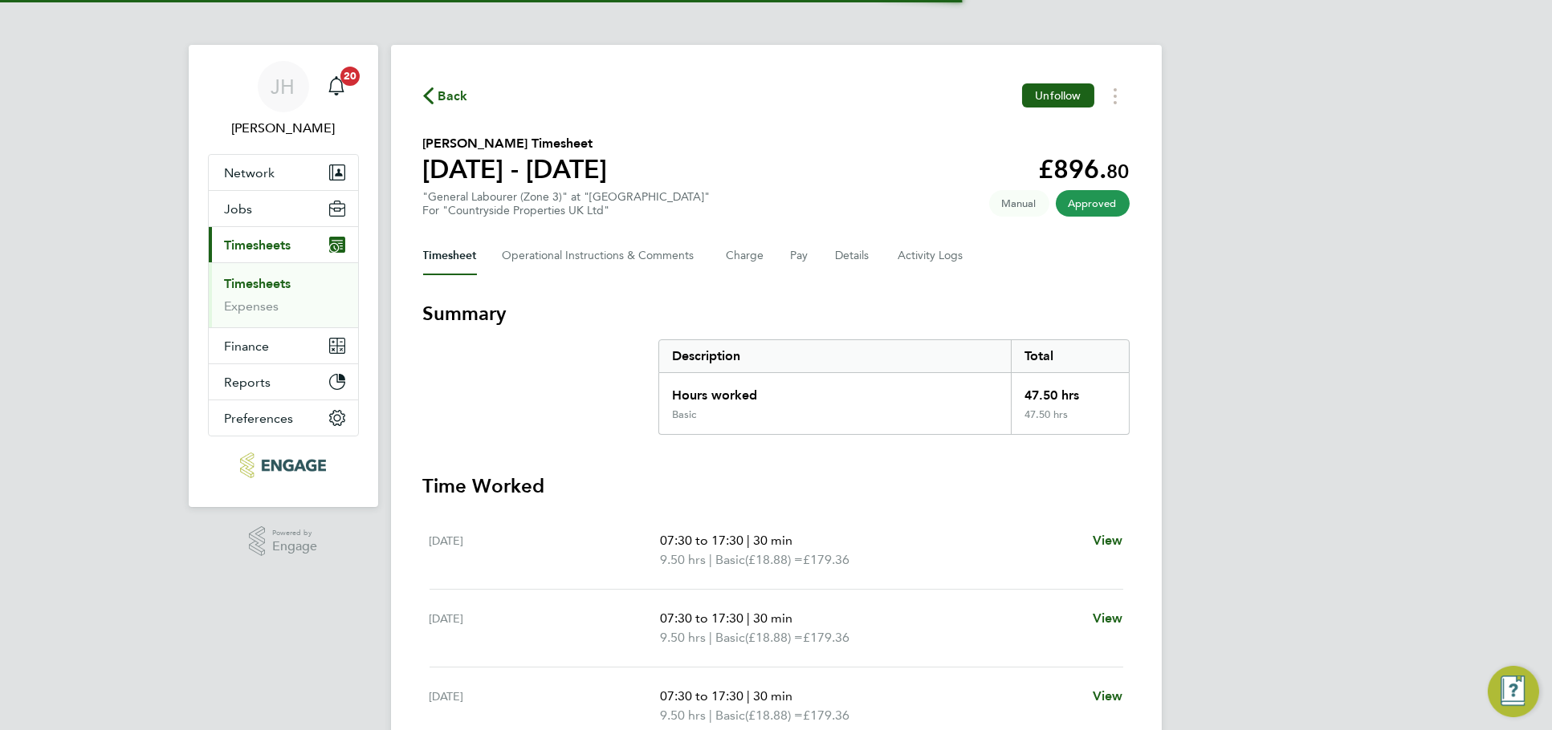
click at [1137, 94] on div "Back Unfollow John Heelan's Timesheet 18 - 24 Aug 2025 £896. 80 "General Labour…" at bounding box center [776, 589] width 771 height 1089
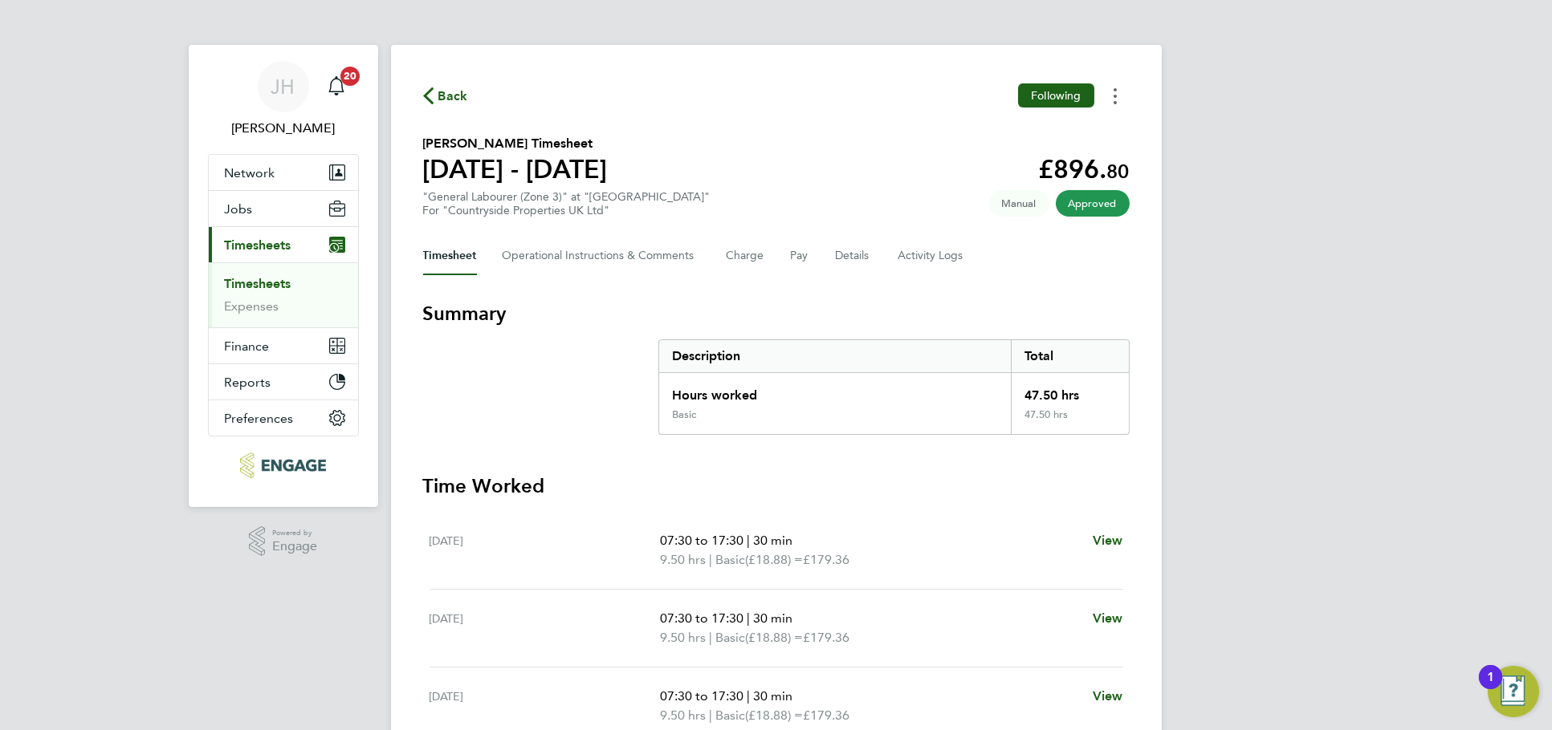
click at [1116, 100] on button "Timesheets Menu" at bounding box center [1114, 95] width 29 height 25
click at [1073, 124] on link "Download timesheet" at bounding box center [1033, 132] width 193 height 32
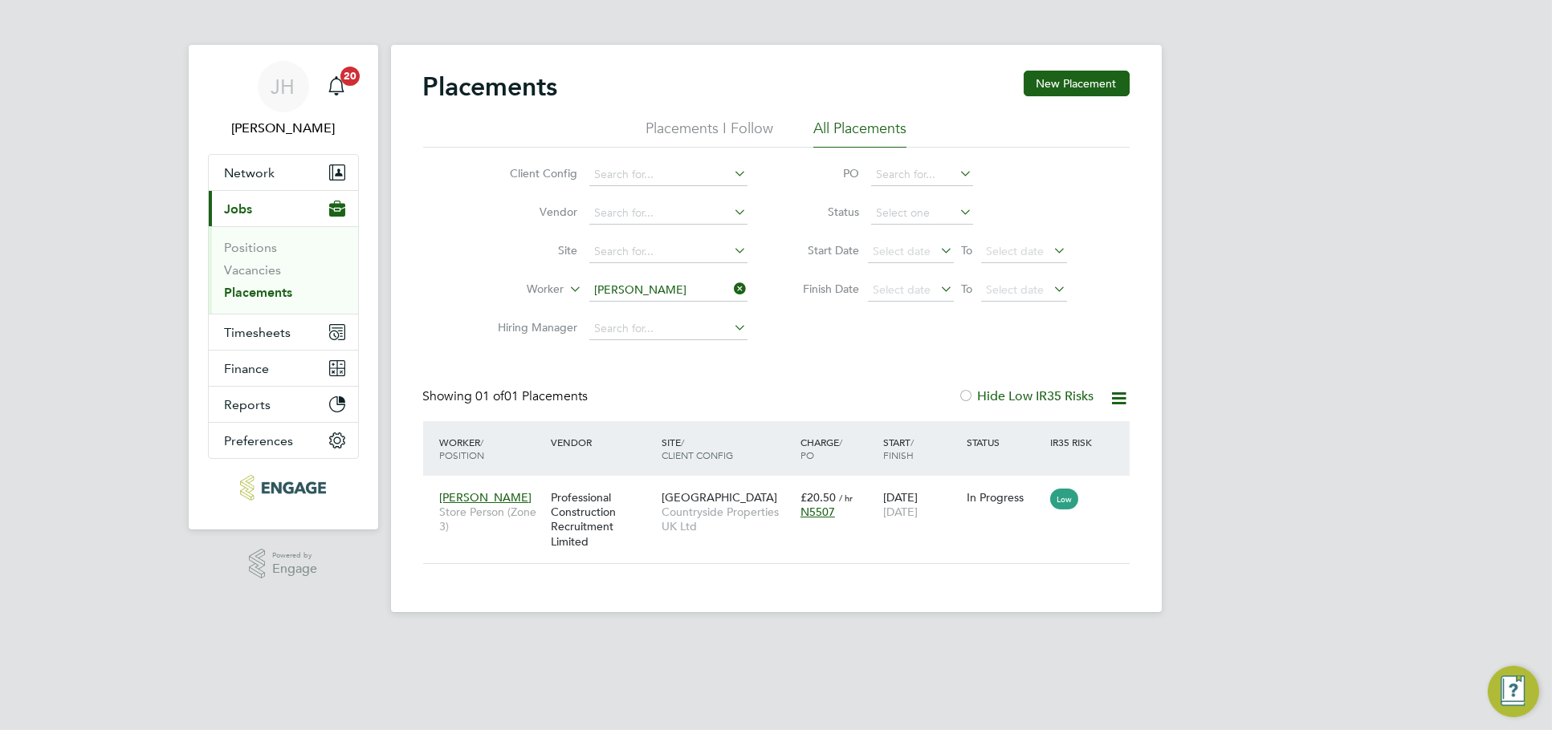
scroll to position [15, 75]
click at [234, 270] on link "Vacancies" at bounding box center [253, 269] width 57 height 15
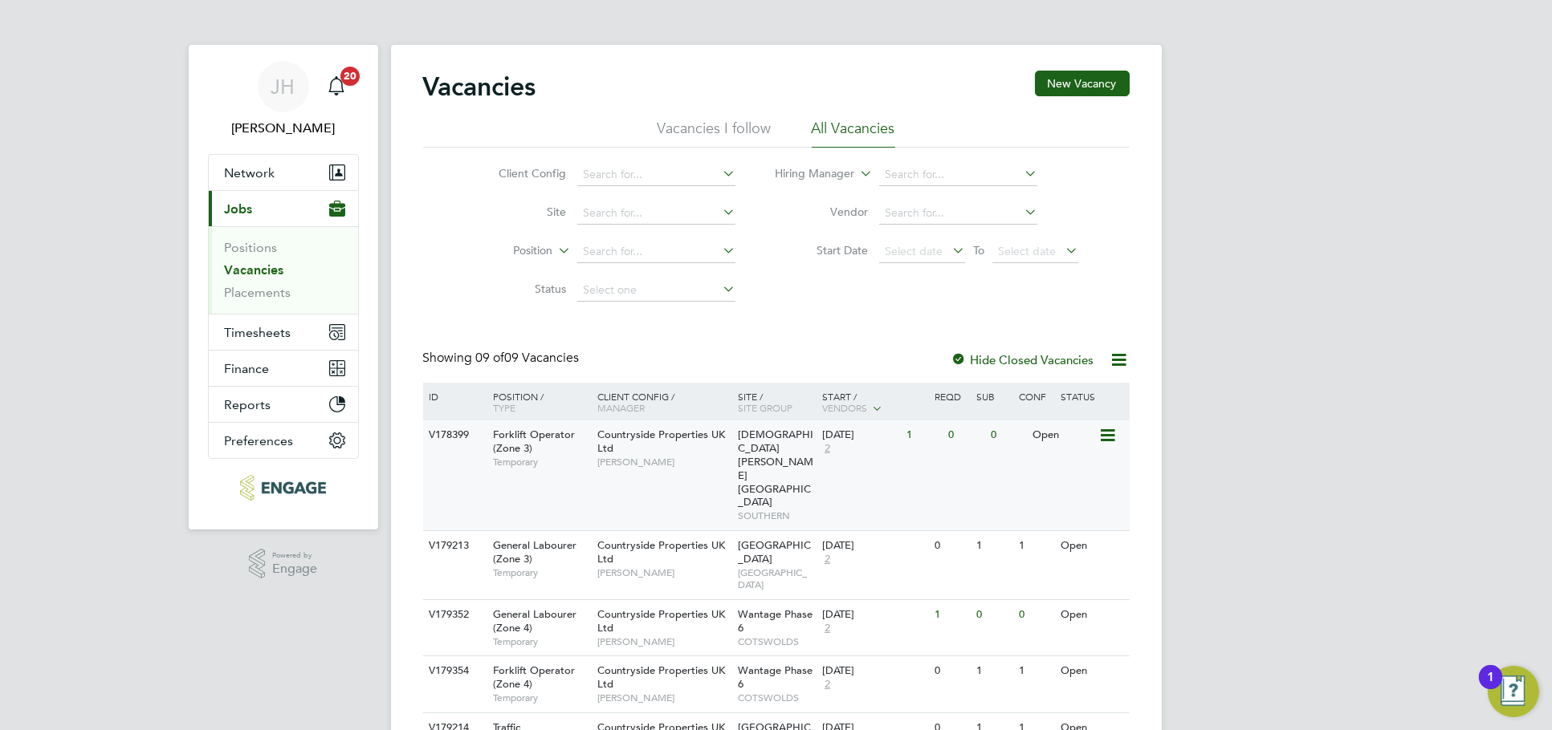
click at [922, 461] on div "V178399 Forklift Operator (Zone 3) Temporary Countryside Properties UK Ltd Rich…" at bounding box center [776, 476] width 706 height 110
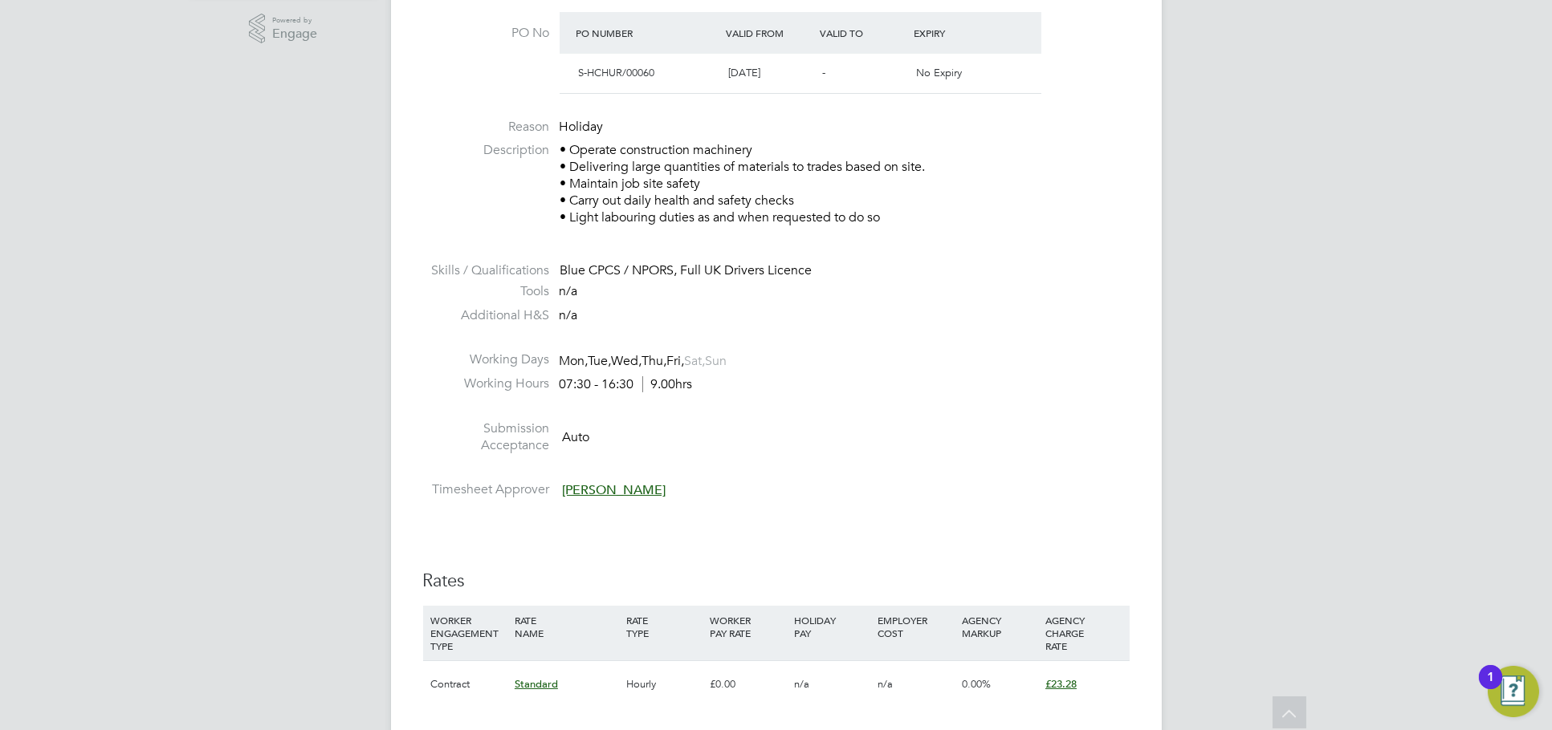
click at [761, 511] on div "IR35 Determination IR35 Status Inside IR35 Status Determination Statement Role_…" at bounding box center [776, 716] width 706 height 1820
click at [1211, 319] on div "[PERSON_NAME] Notifications 20 Applications: Network Team Members Businesses Si…" at bounding box center [776, 574] width 1552 height 2219
